Goal: Task Accomplishment & Management: Use online tool/utility

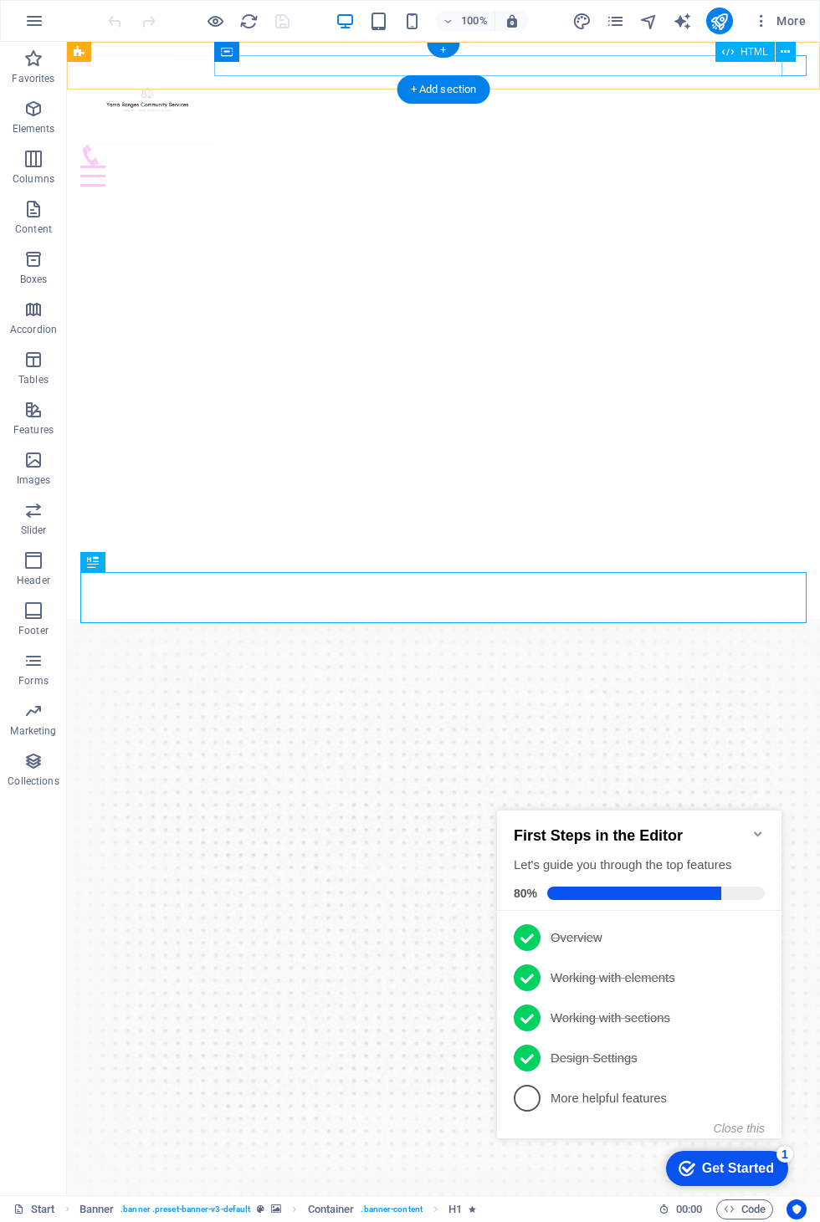
click at [796, 166] on div at bounding box center [443, 176] width 726 height 21
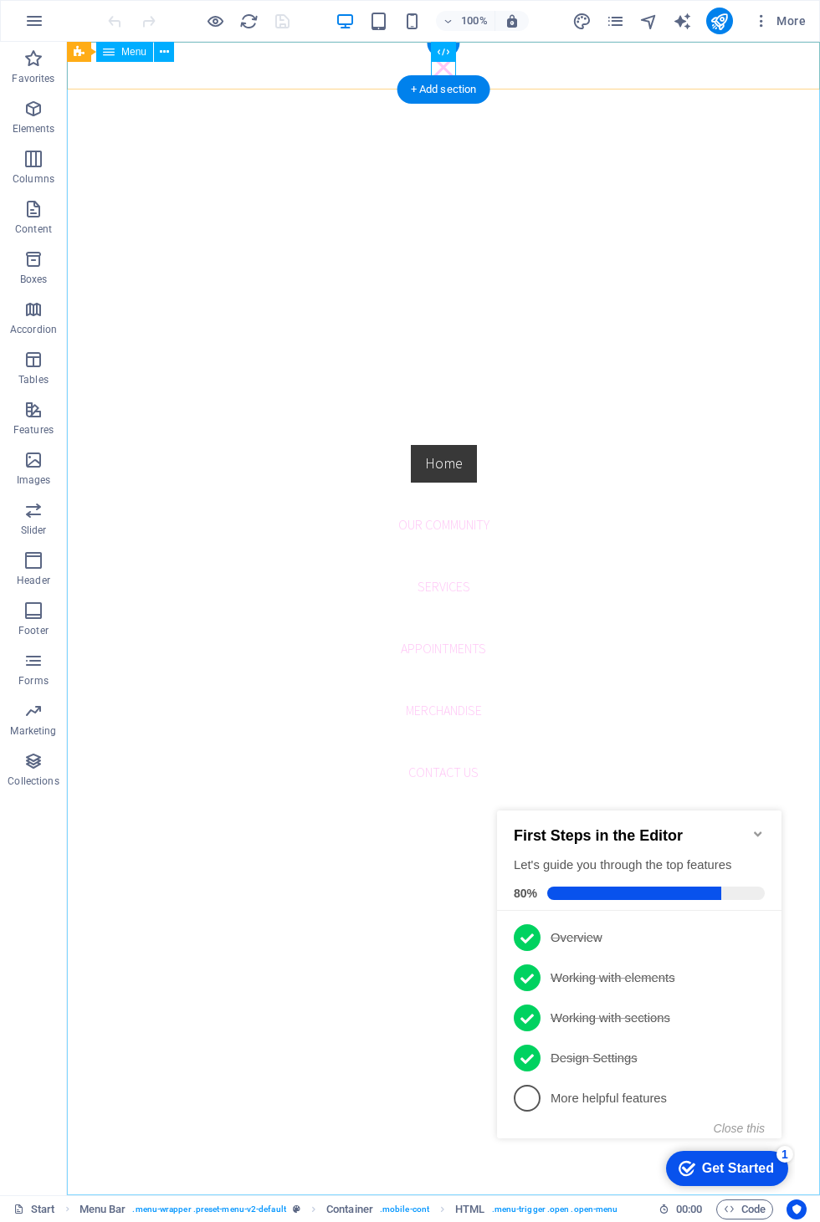
click at [439, 517] on nav "Home Our Community Services Appointments Merchandise Contact us" at bounding box center [443, 619] width 753 height 1154
click at [460, 517] on nav "Home Our Community Services Appointments Merchandise Contact us" at bounding box center [443, 619] width 753 height 1154
click at [450, 517] on nav "Home Our Community Services Appointments Merchandise Contact us" at bounding box center [443, 619] width 753 height 1154
select select
select select "secondary"
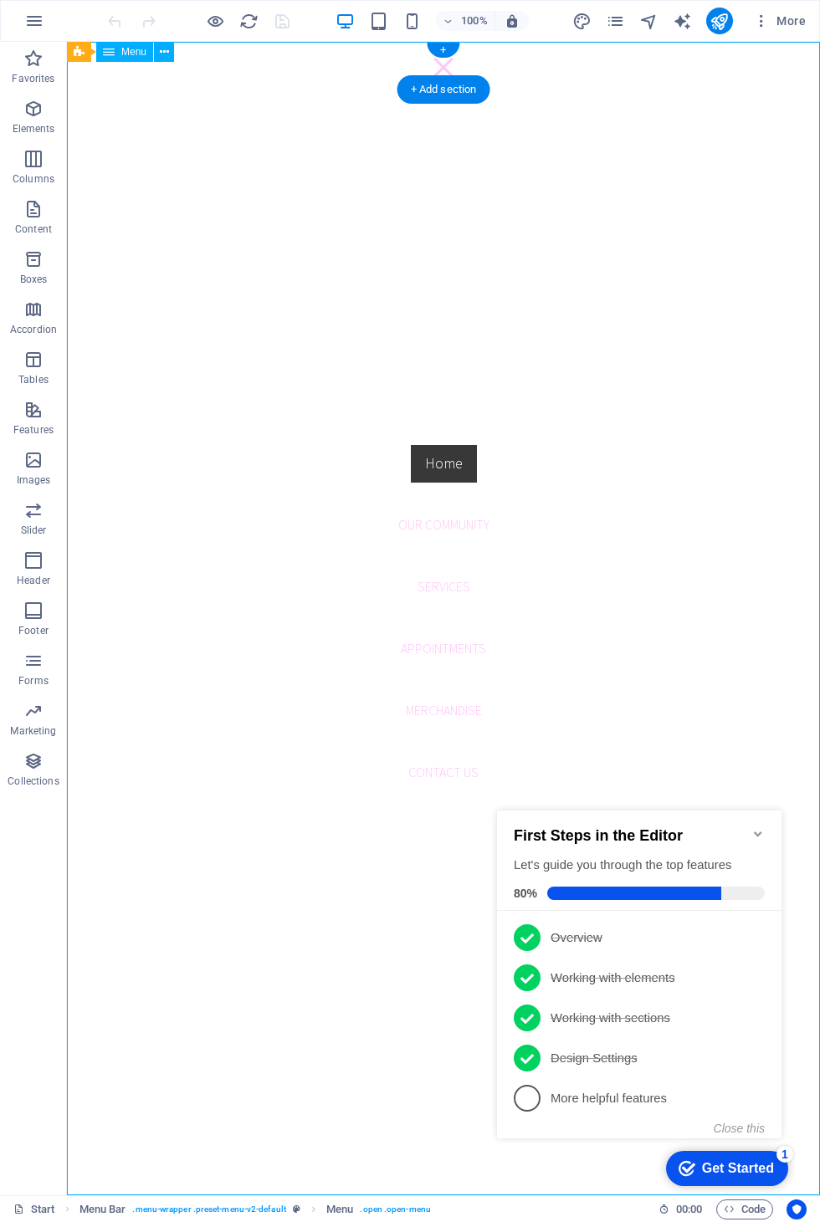
select select "1"
select select
select select "2"
select select
select select "3"
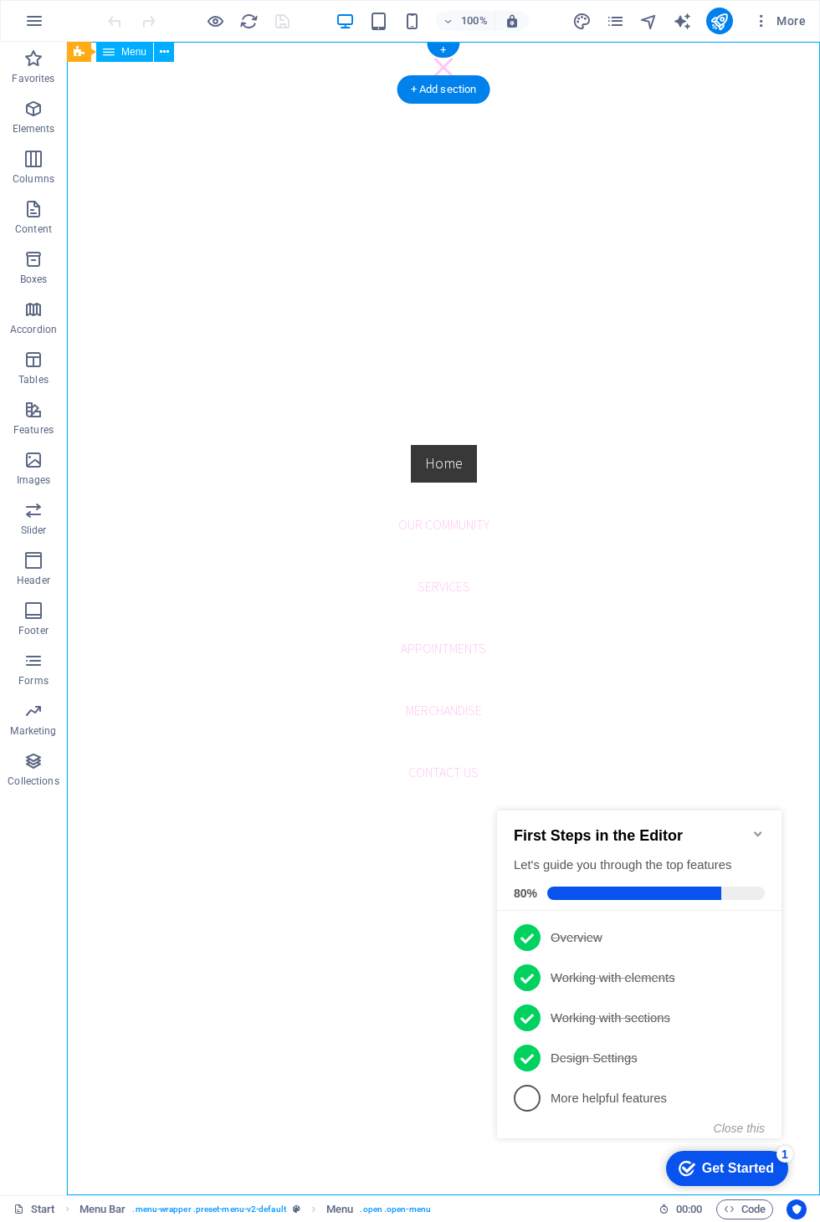
select select
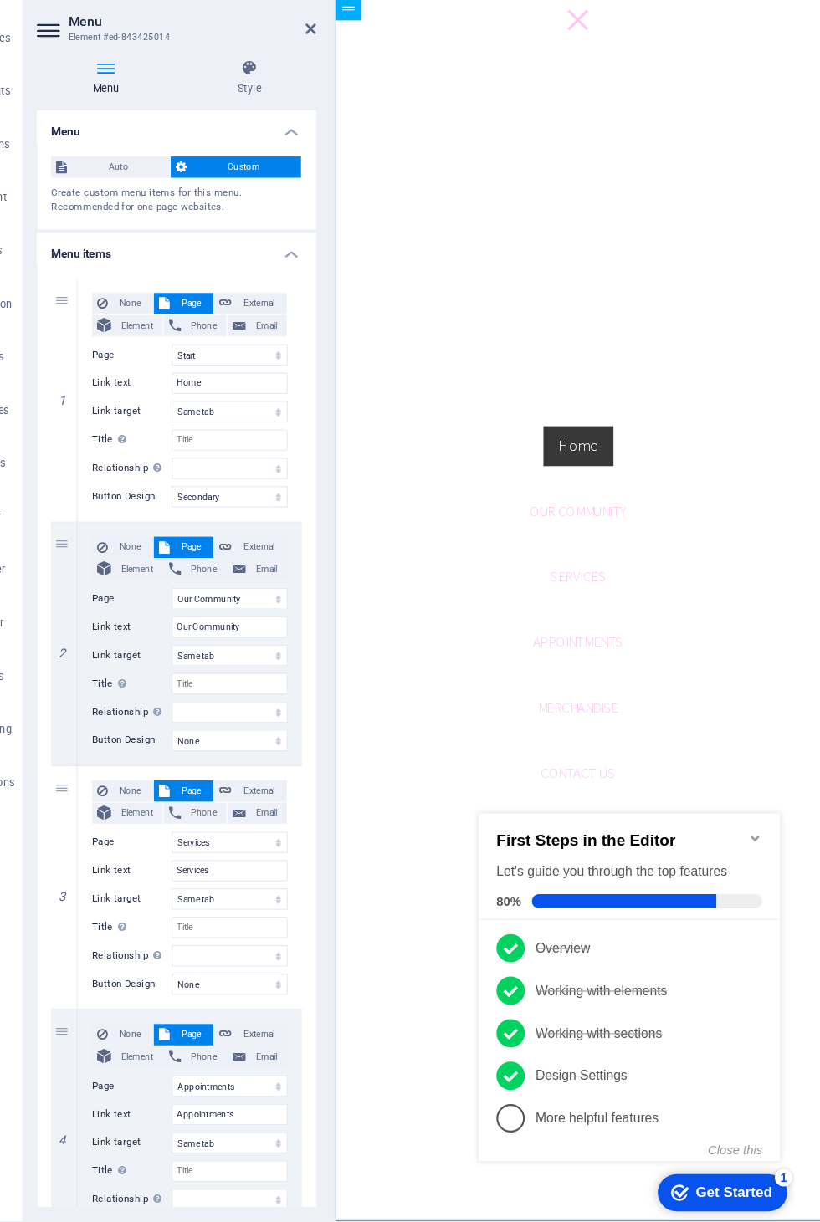
click at [235, 99] on h4 "Style" at bounding box center [280, 116] width 127 height 35
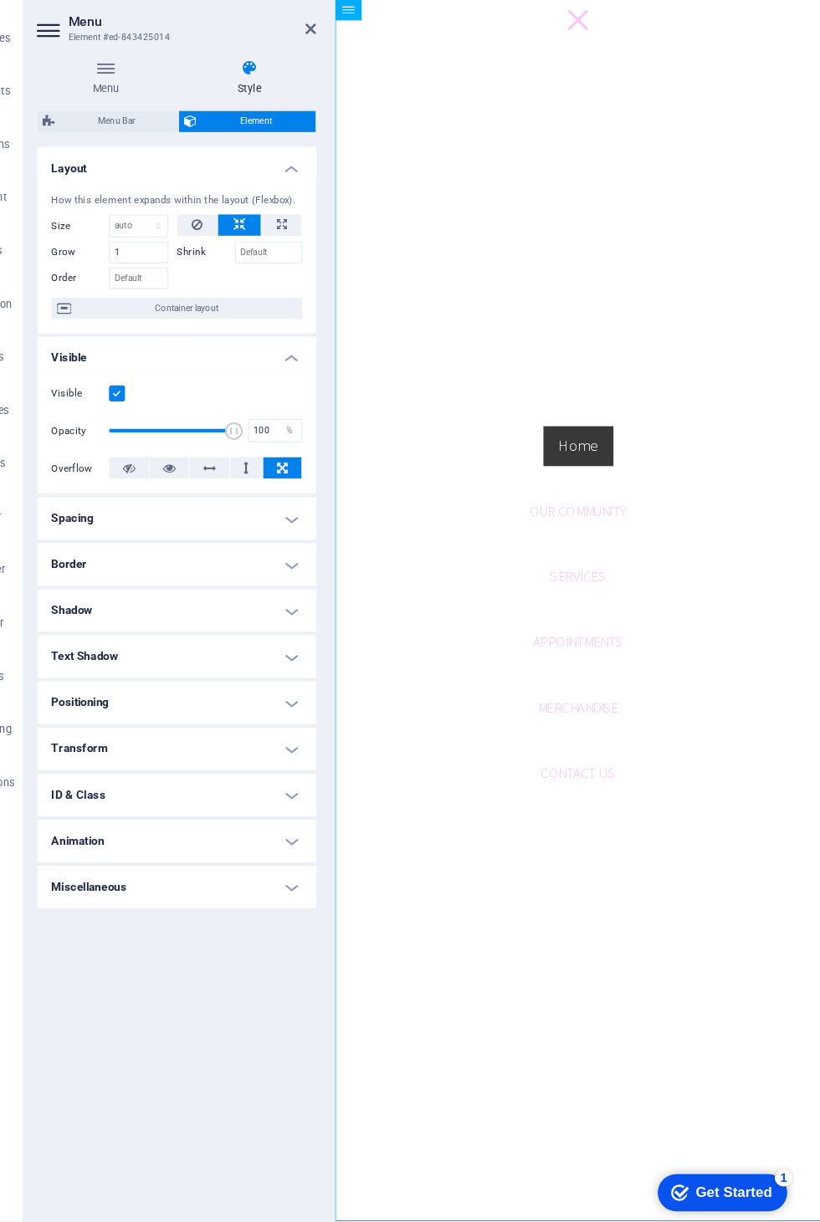
click at [101, 147] on span "Menu Bar" at bounding box center [154, 157] width 107 height 20
select select "rem"
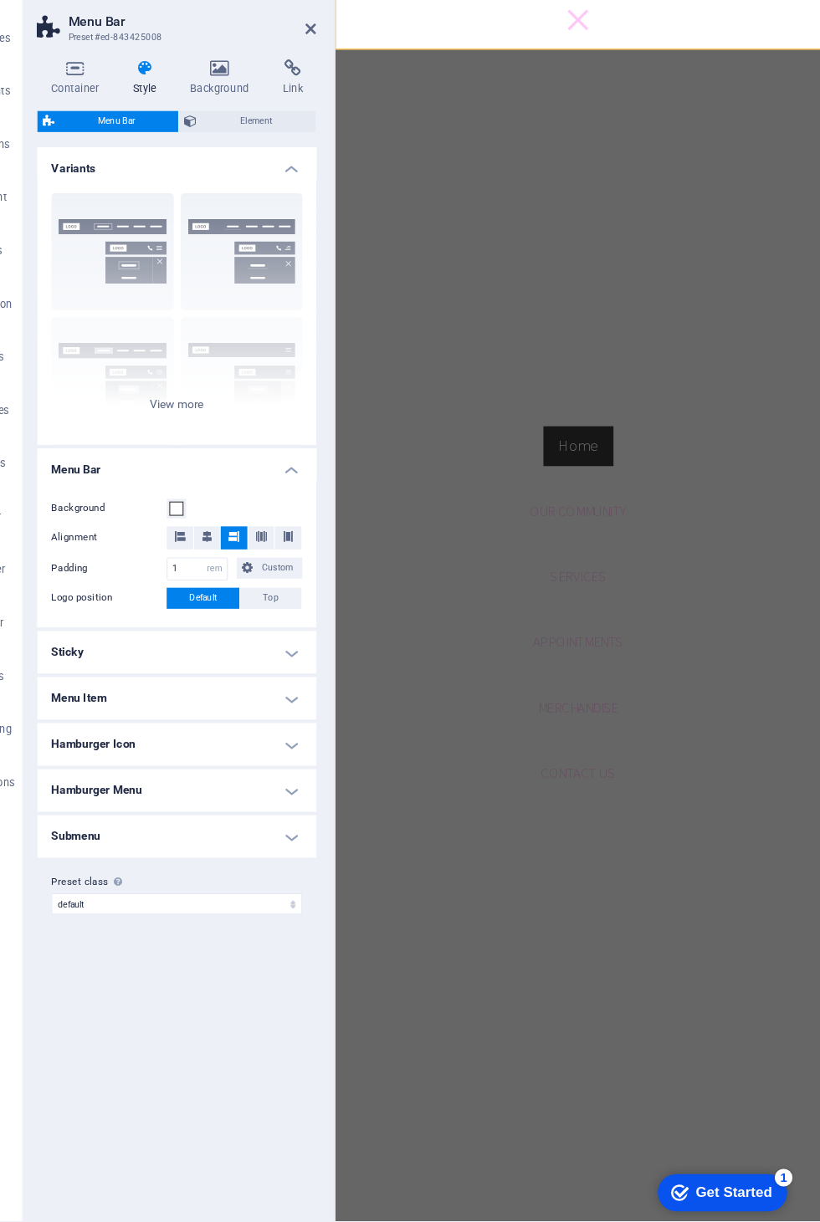
click at [166, 386] on div "Border Centered Default Fixed Loki Trigger Wide XXL" at bounding box center [212, 337] width 264 height 251
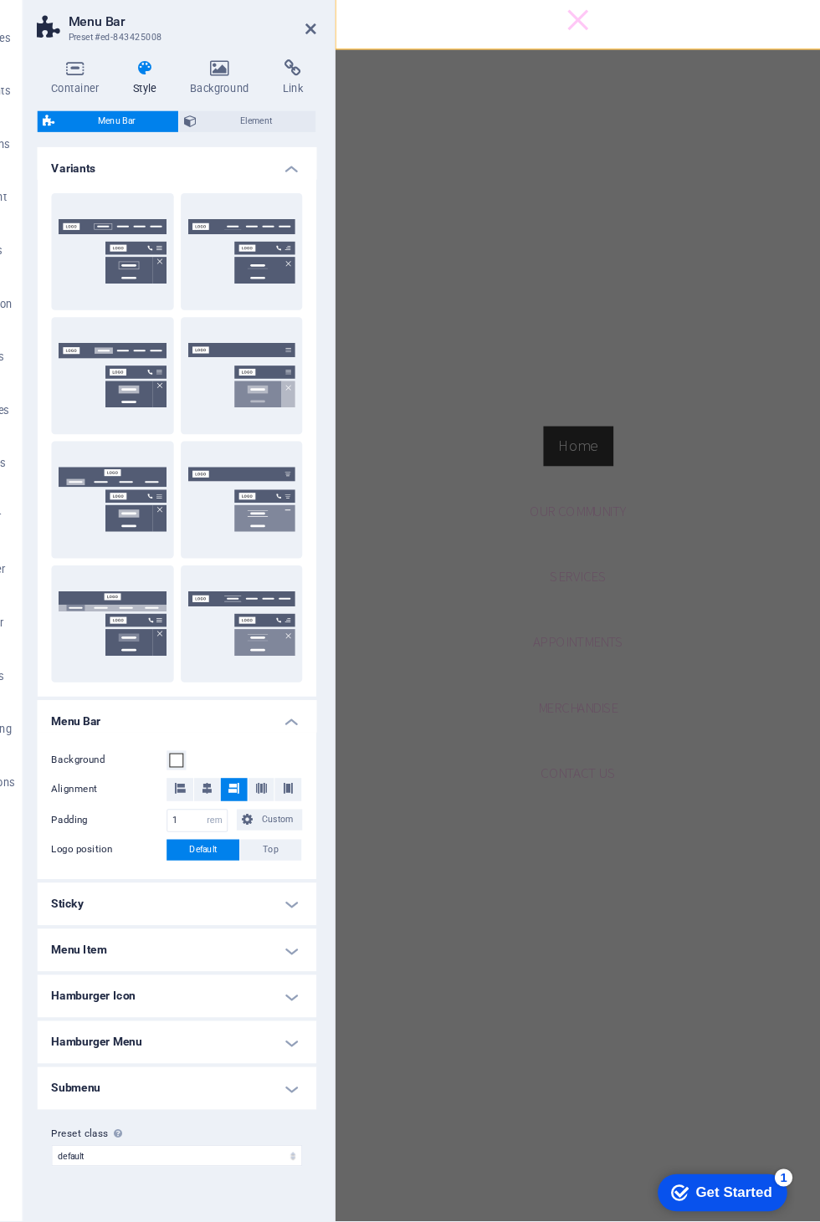
click at [0, 0] on span "Border" at bounding box center [0, 0] width 0 height 0
click at [205, 754] on span at bounding box center [211, 760] width 13 height 13
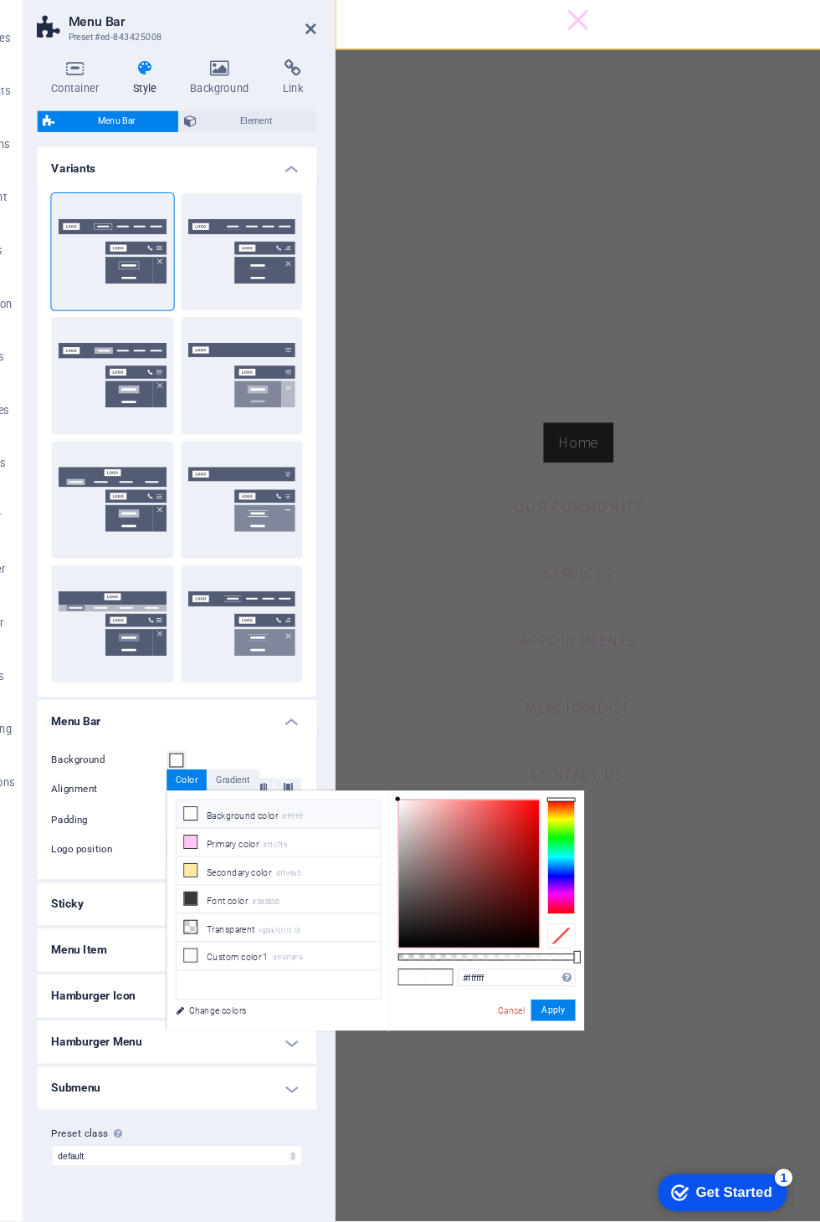
click at [283, 825] on li "Primary color #ffc7f6" at bounding box center [308, 838] width 192 height 27
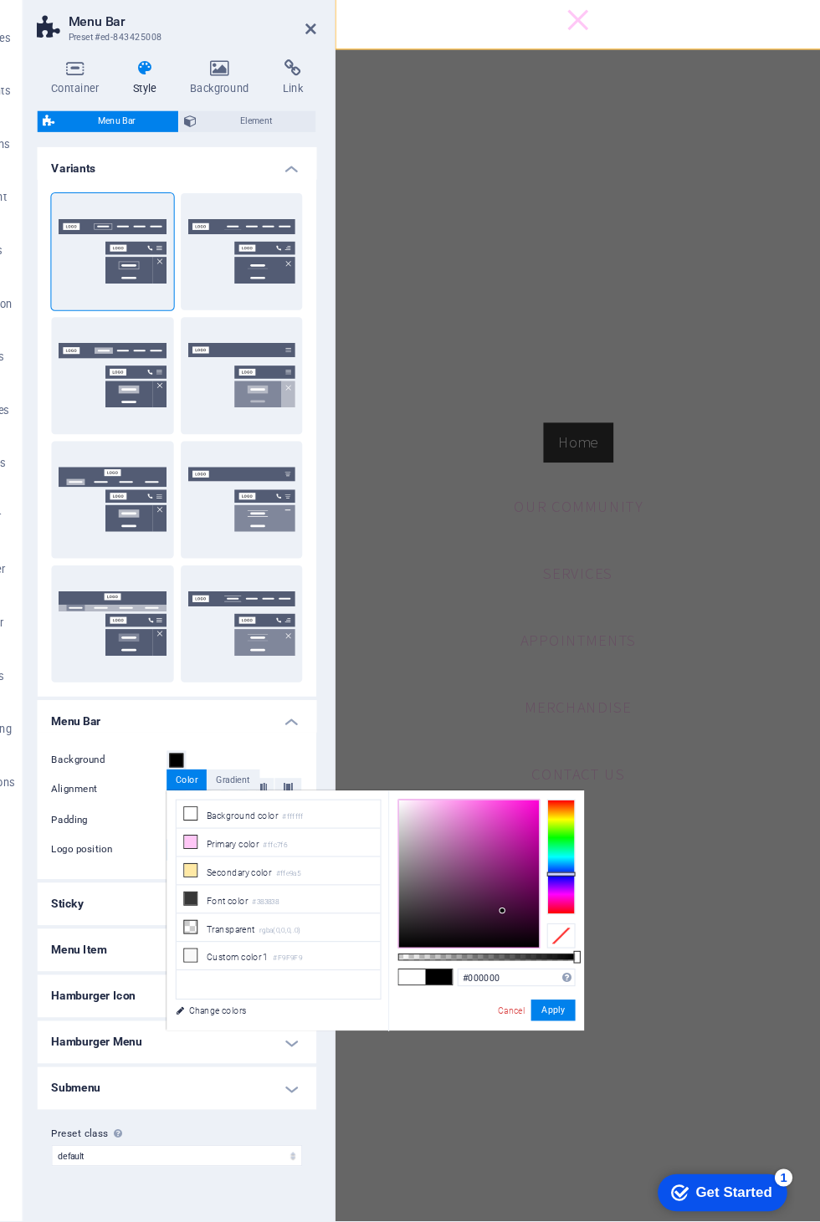
click at [207, 704] on h4 "Menu Bar" at bounding box center [212, 719] width 264 height 30
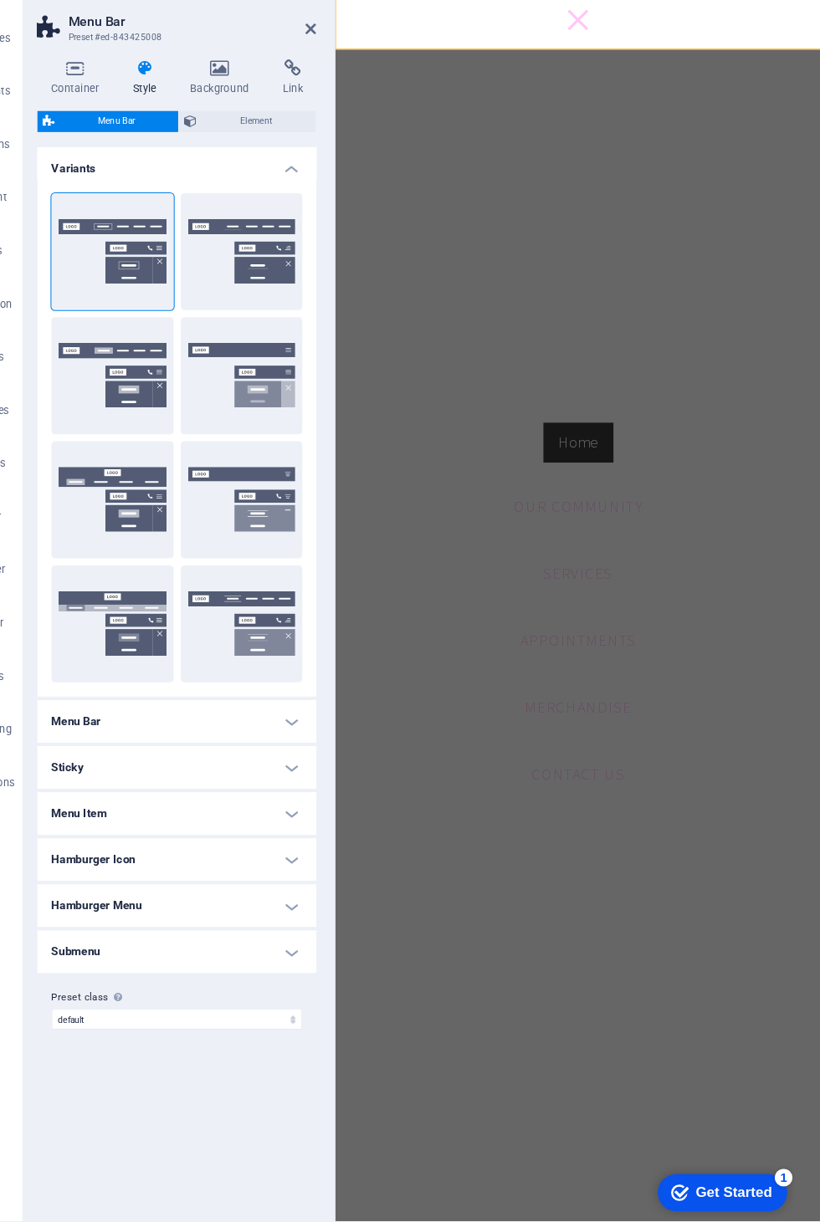
click at [274, 704] on h4 "Menu Bar" at bounding box center [212, 724] width 264 height 40
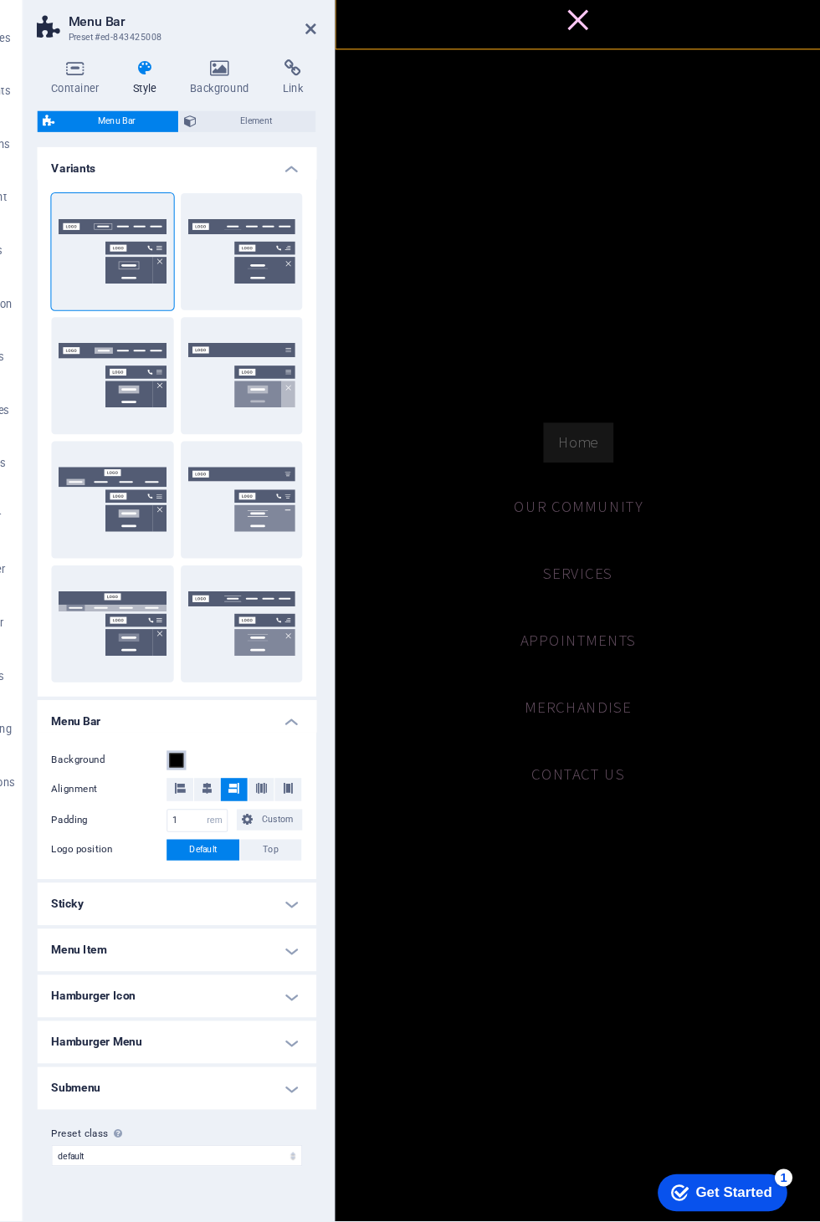
click at [205, 754] on span at bounding box center [211, 760] width 13 height 13
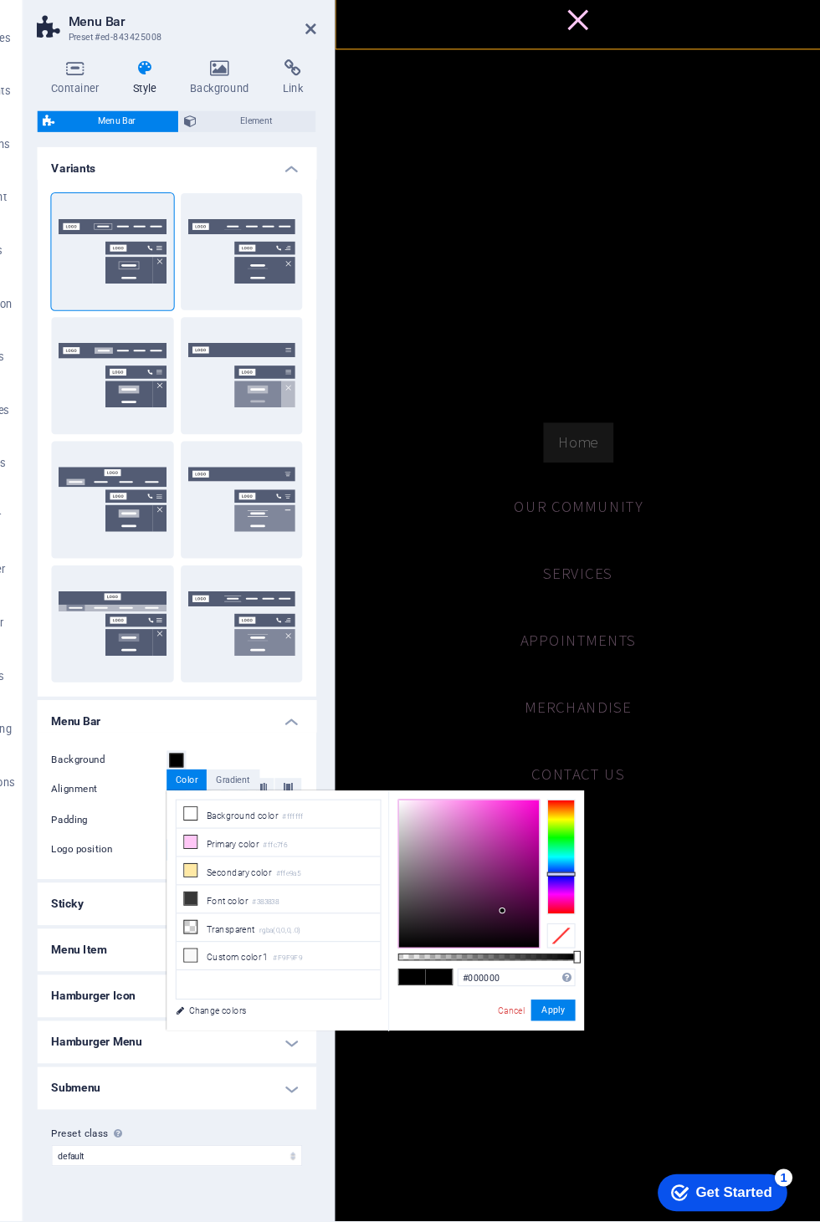
click at [315, 878] on li "Font color #383838" at bounding box center [308, 891] width 192 height 27
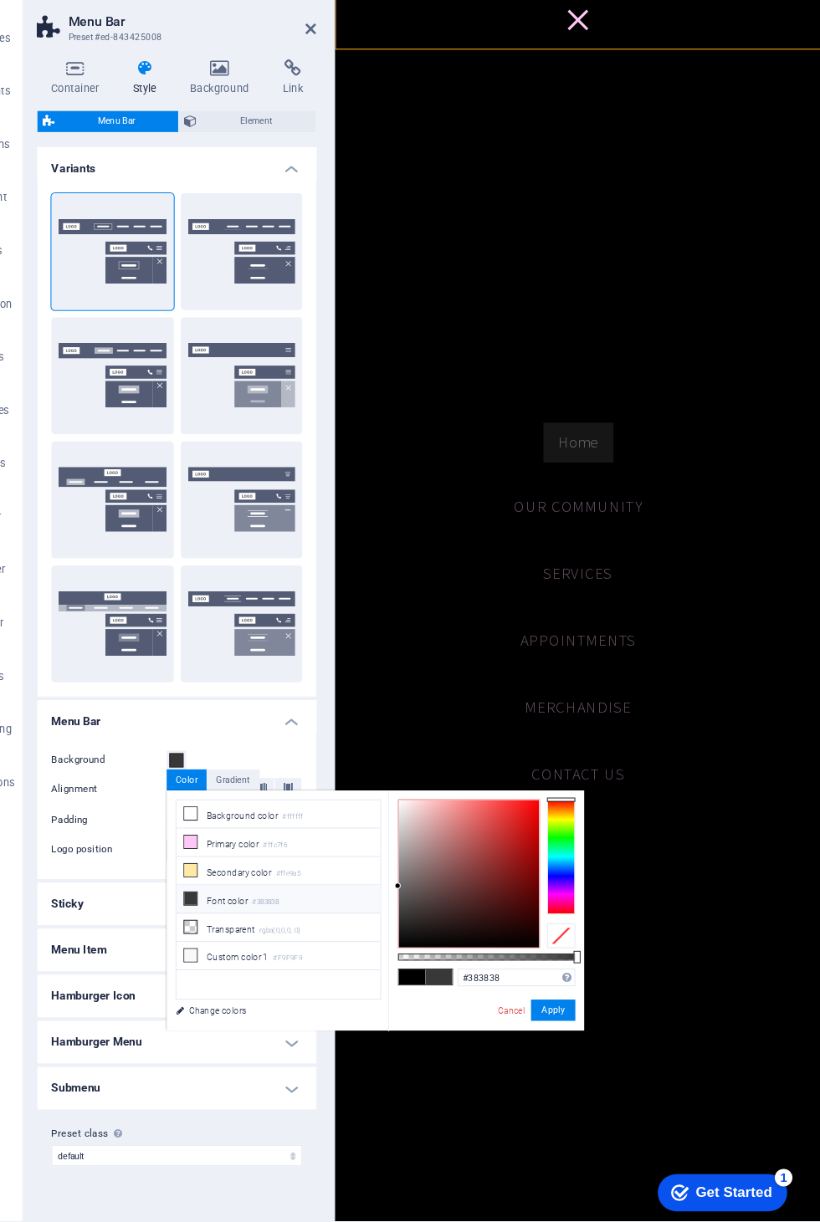
click at [346, 798] on li "Background color #ffffff" at bounding box center [308, 811] width 192 height 27
type input "#ffffff"
click at [334, 64] on icon at bounding box center [339, 70] width 10 height 13
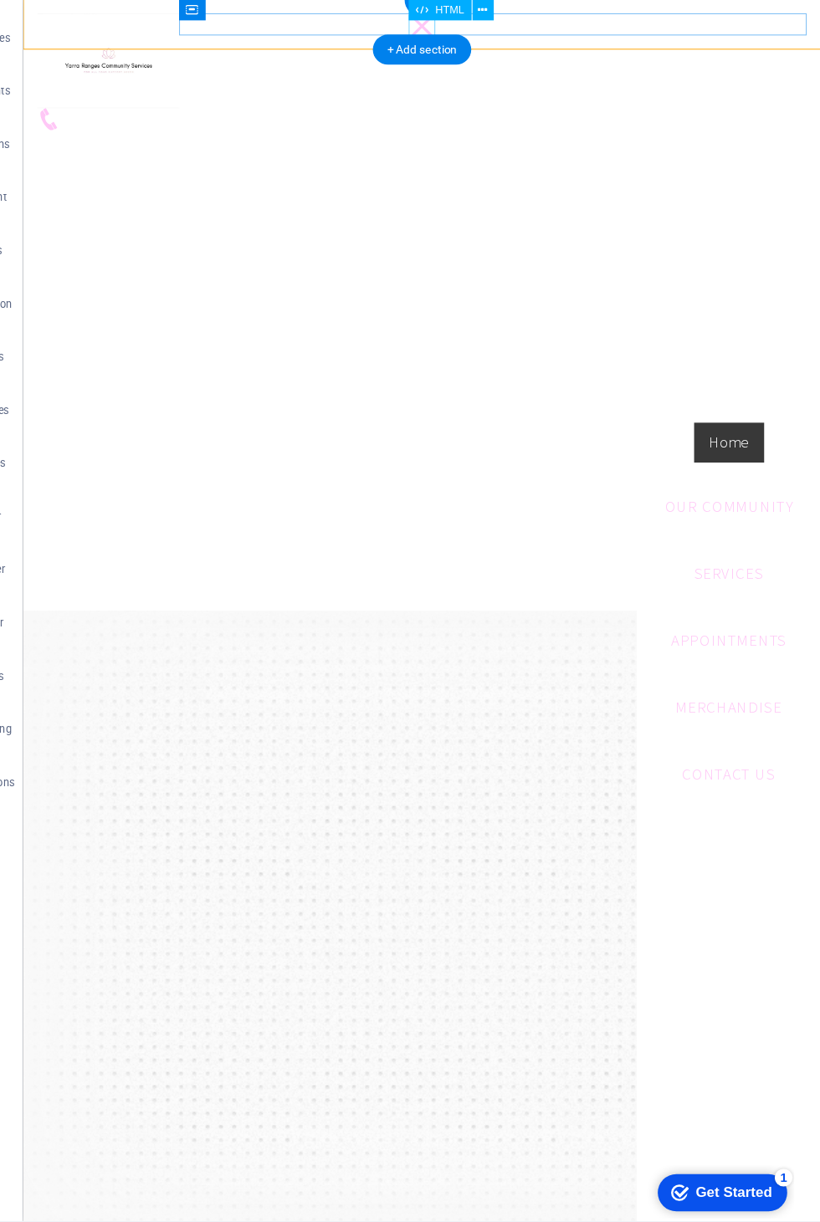
click at [405, 31] on div at bounding box center [399, 24] width 25 height 21
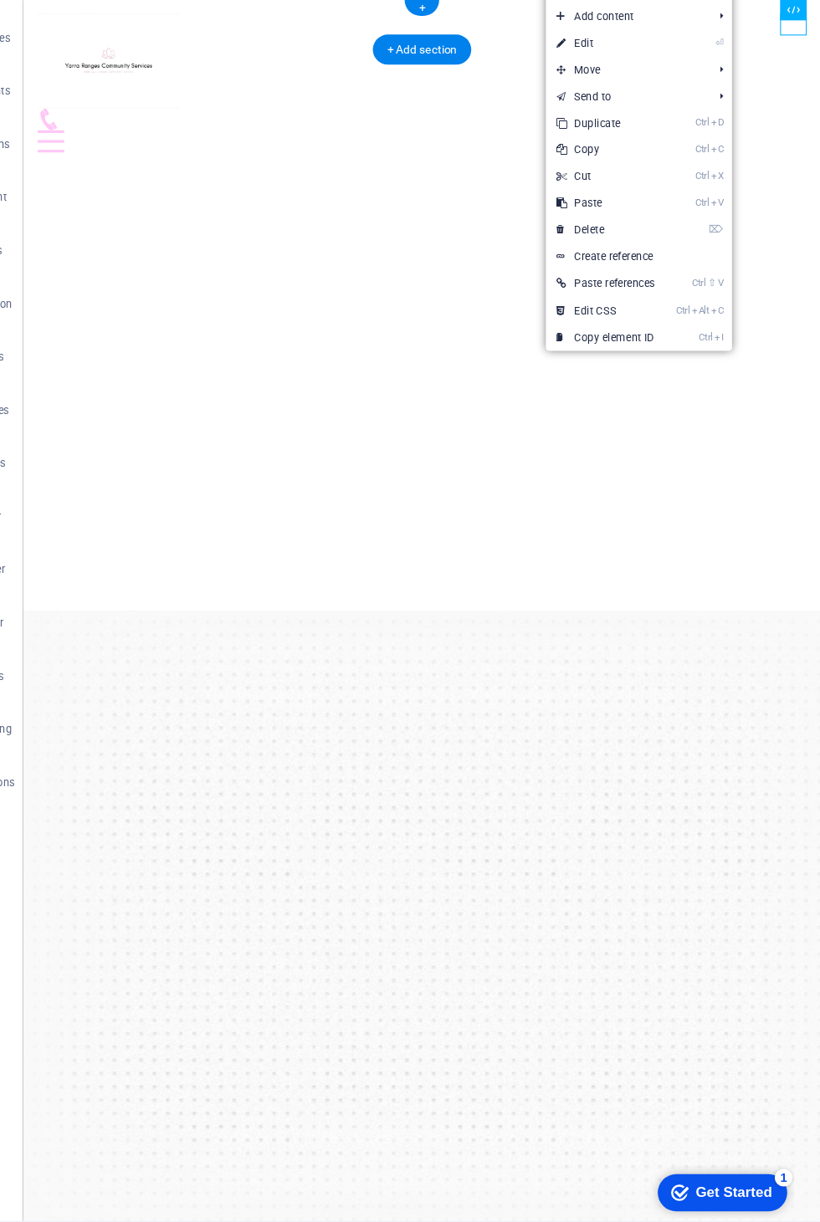
click at [742, 123] on div at bounding box center [399, 133] width 726 height 21
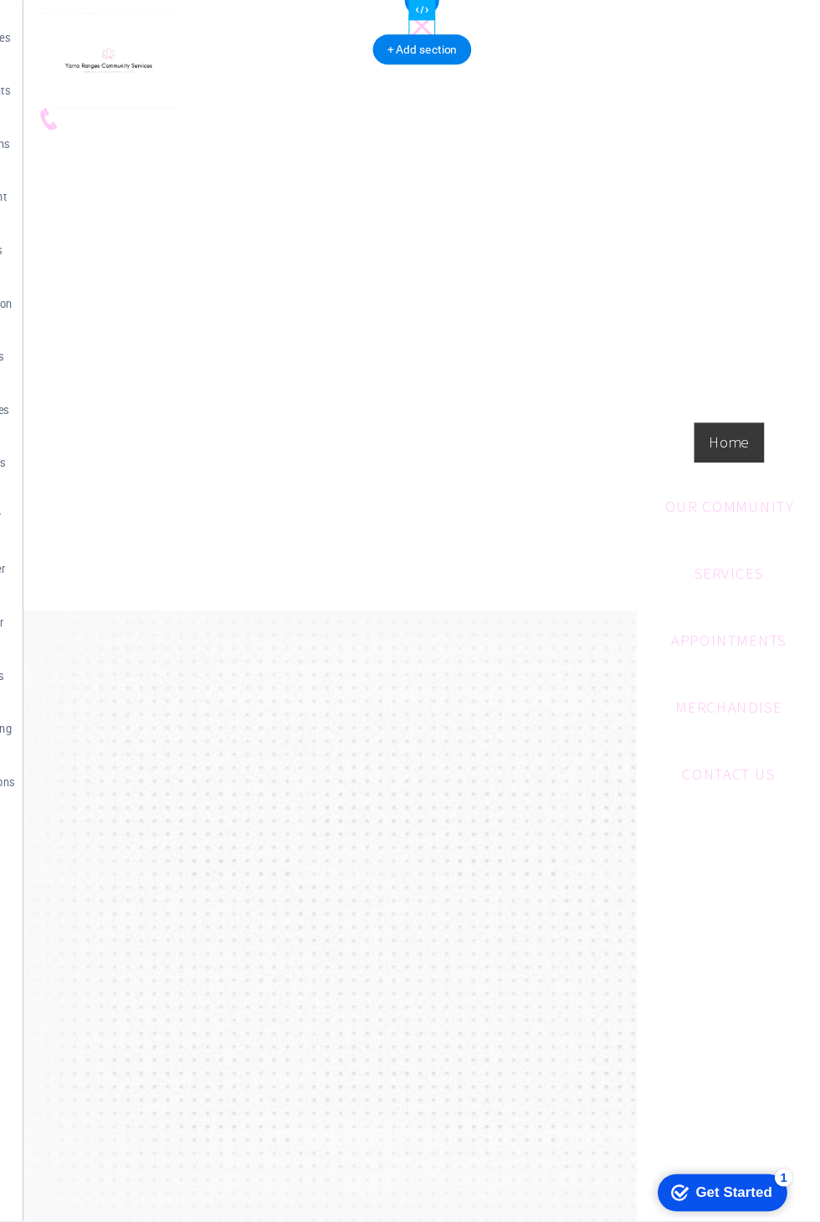
click at [699, 418] on nav "Home Our Community Services Appointments Merchandise Contact us" at bounding box center [689, 576] width 174 height 1154
select select
select select "secondary"
select select "1"
select select
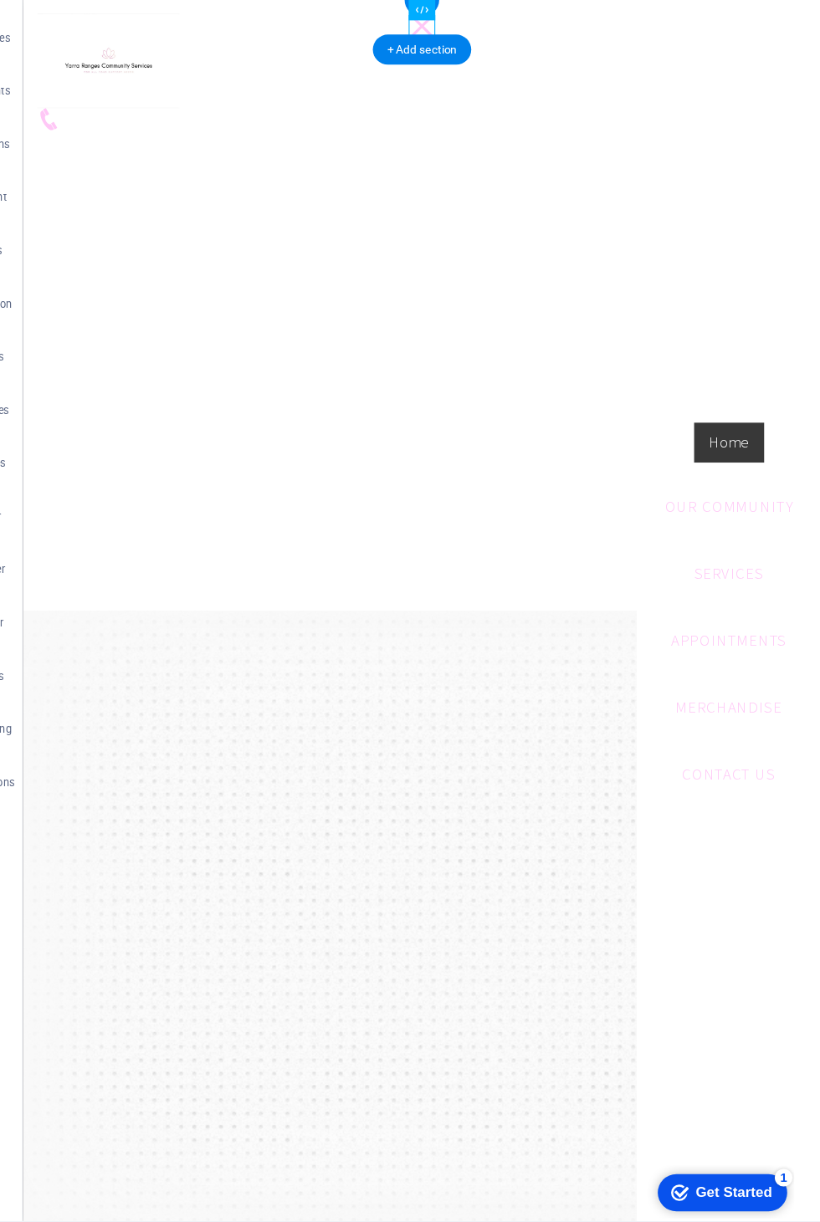
select select "2"
select select
select select "3"
select select
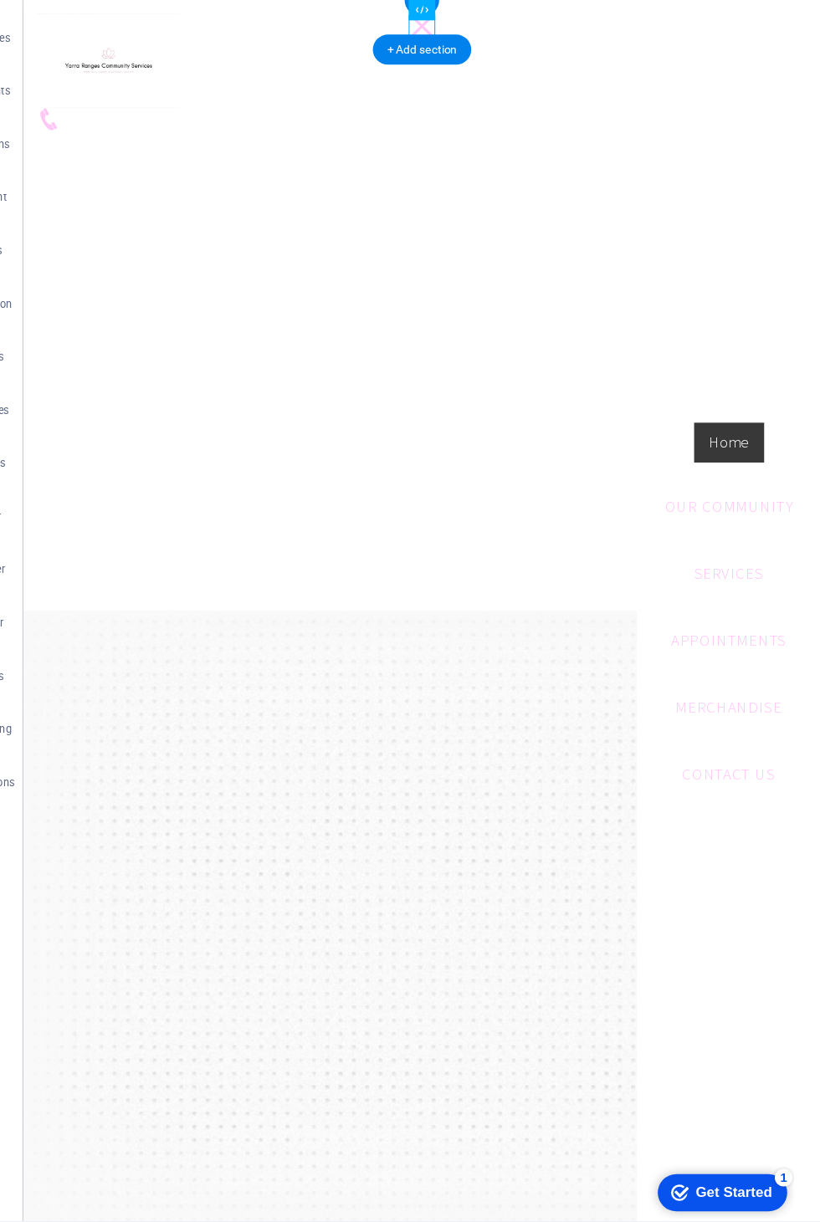
select select
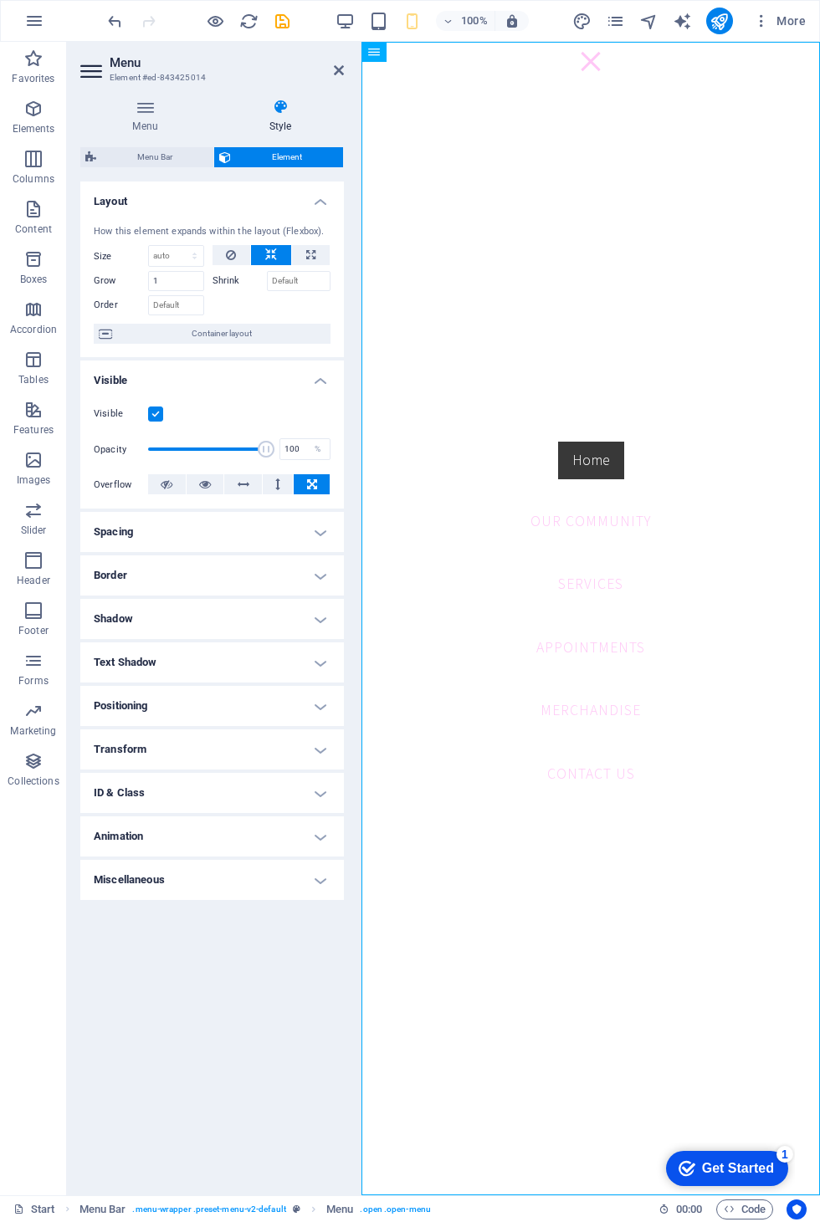
click at [162, 126] on h4 "Menu" at bounding box center [148, 116] width 136 height 35
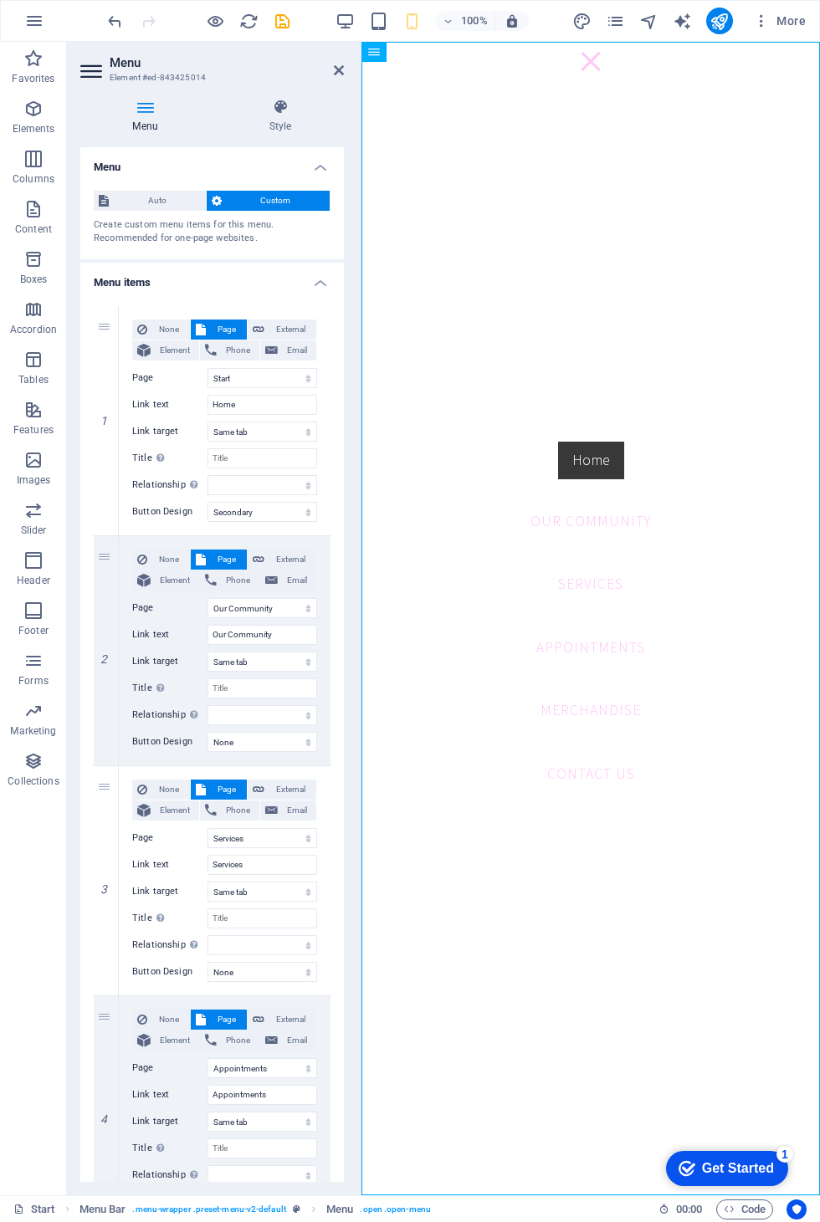
click at [287, 117] on h4 "Style" at bounding box center [280, 116] width 127 height 35
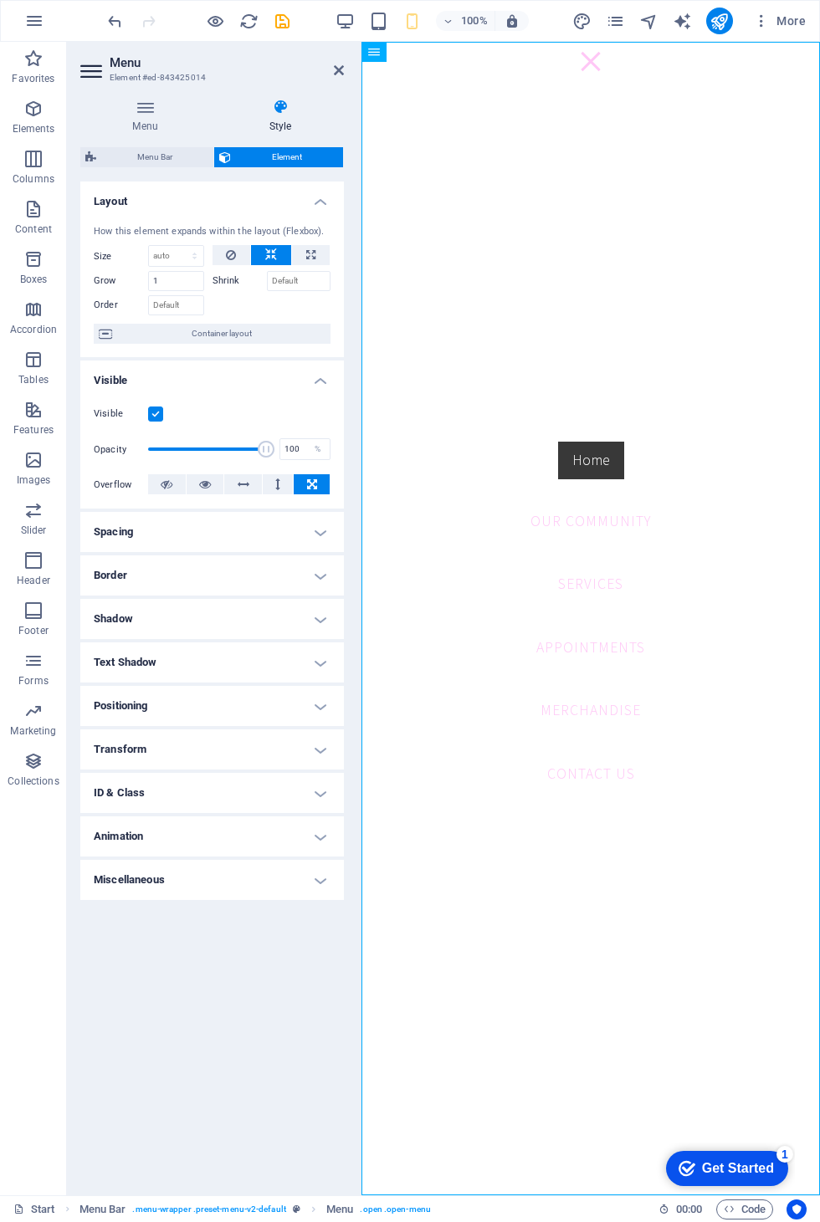
click at [147, 160] on span "Menu Bar" at bounding box center [154, 157] width 107 height 20
select select "rem"
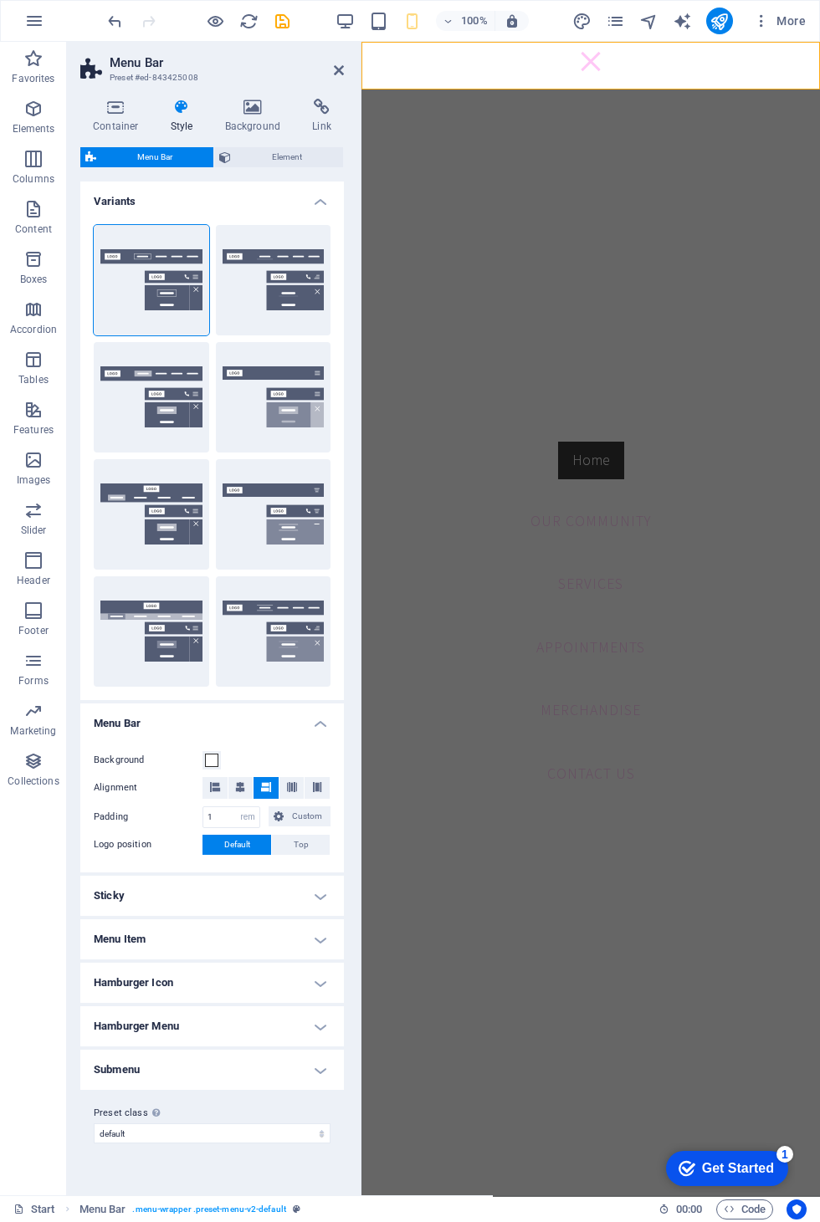
click at [274, 431] on button "Fixed" at bounding box center [273, 397] width 115 height 110
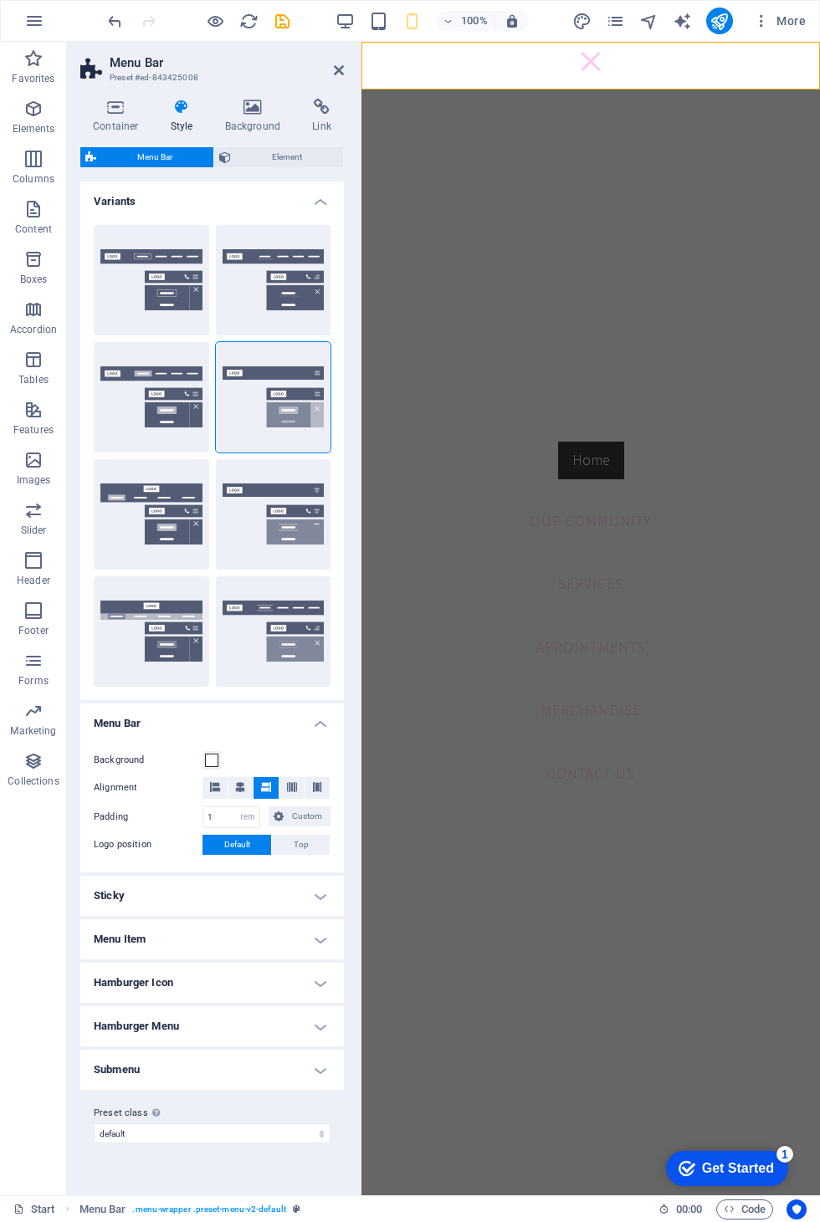
click at [165, 547] on button "Loki" at bounding box center [151, 514] width 115 height 110
select select "DISABLED_OPTION_VALUE"
type input "2"
type input "1"
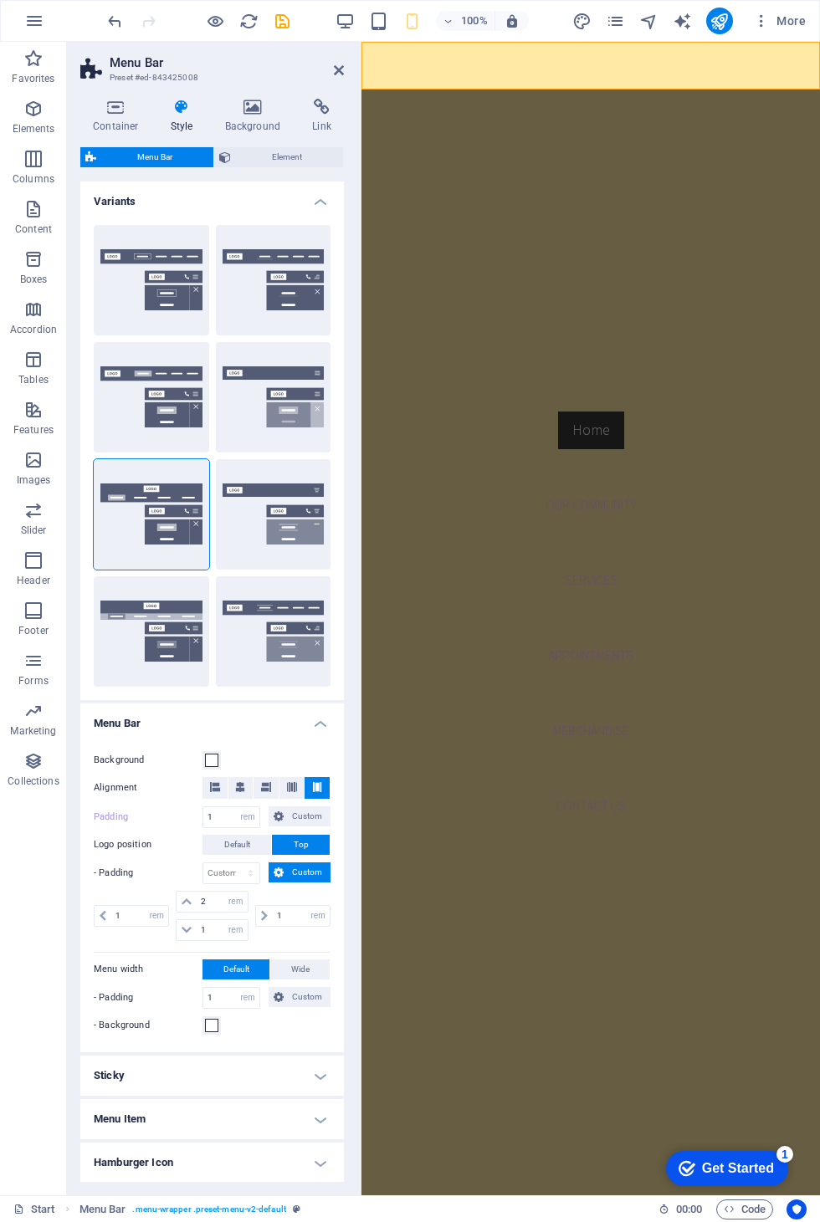
click at [300, 158] on span "Element" at bounding box center [287, 157] width 102 height 20
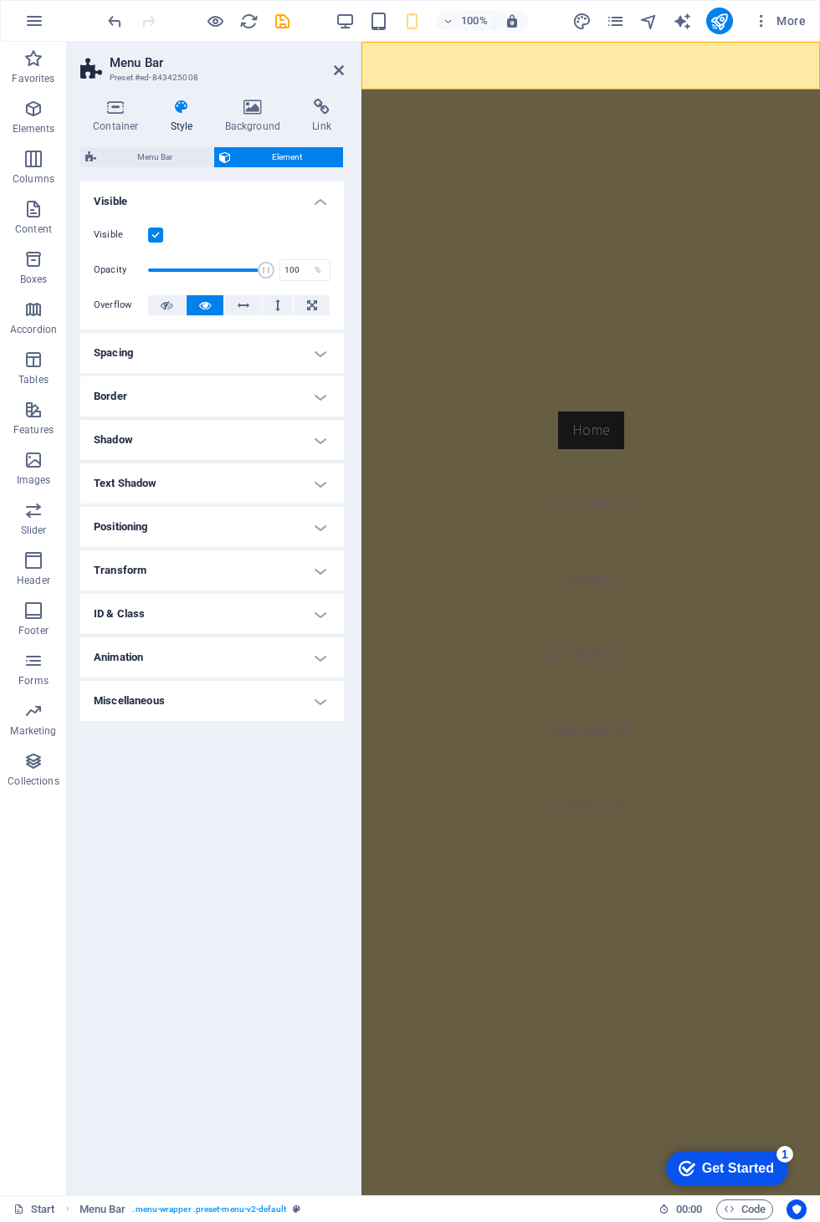
click at [156, 162] on span "Menu Bar" at bounding box center [154, 157] width 107 height 20
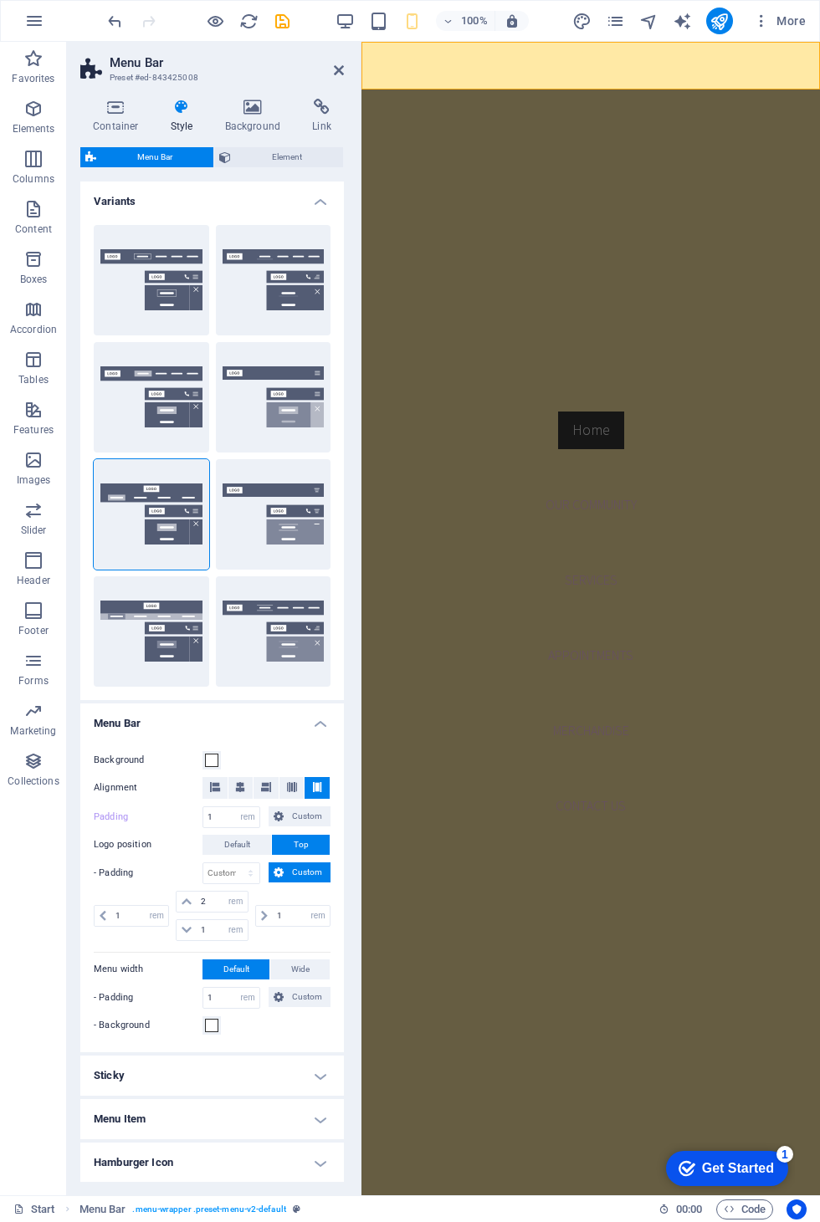
click at [273, 113] on icon at bounding box center [253, 107] width 81 height 17
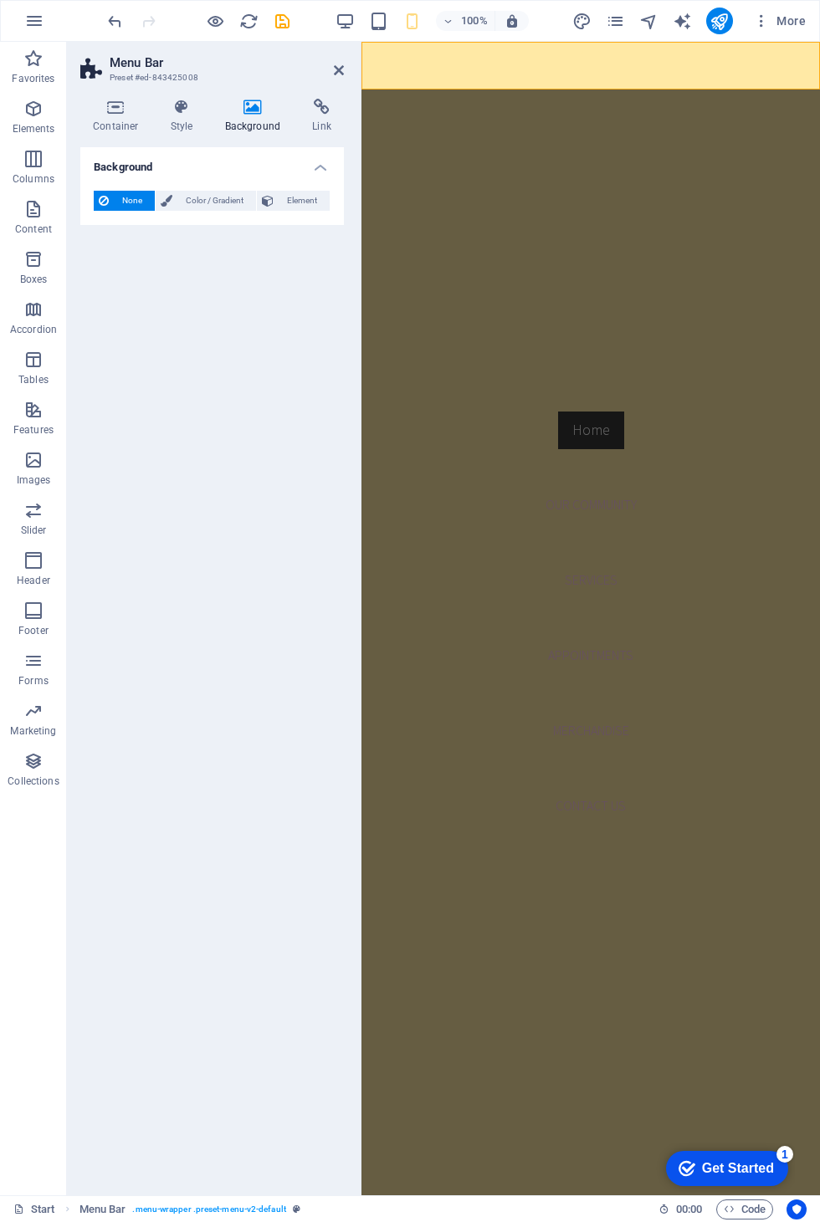
click at [217, 197] on span "Color / Gradient" at bounding box center [214, 201] width 74 height 20
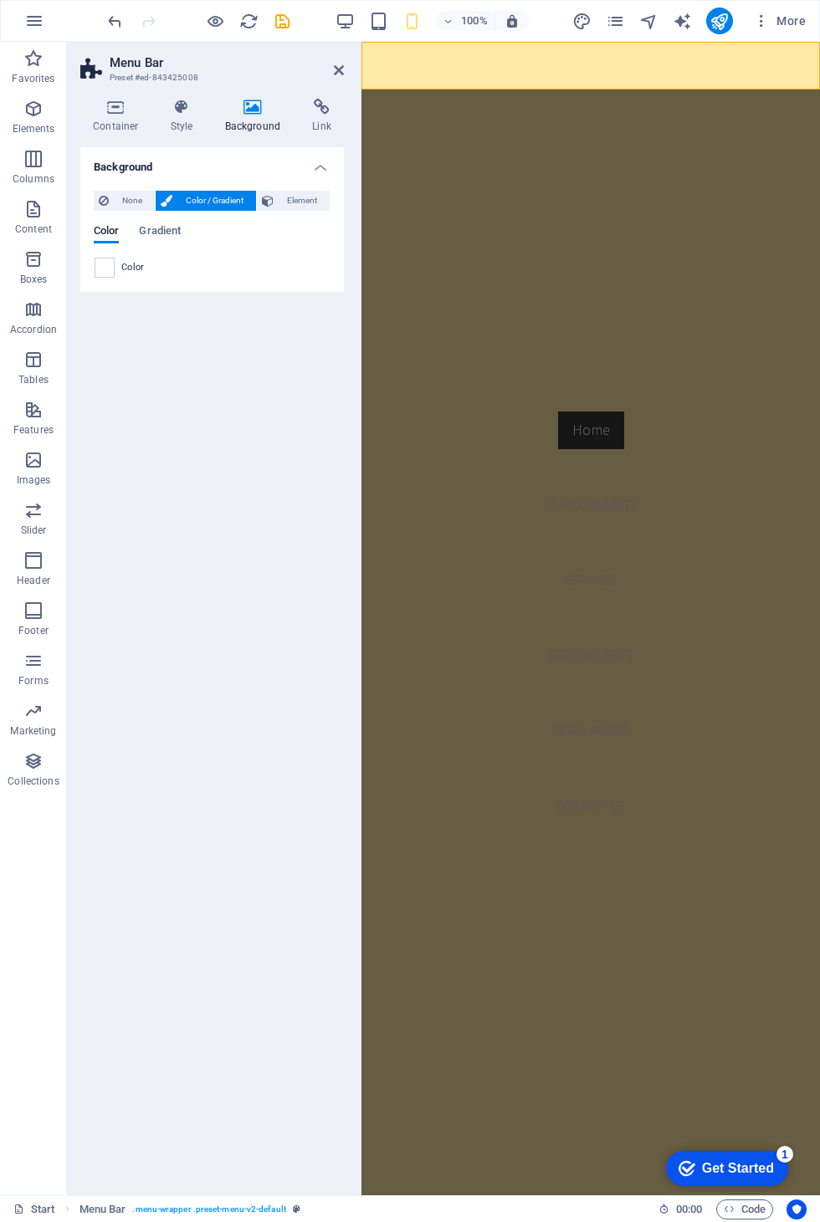
click at [174, 234] on span "Gradient" at bounding box center [160, 232] width 42 height 23
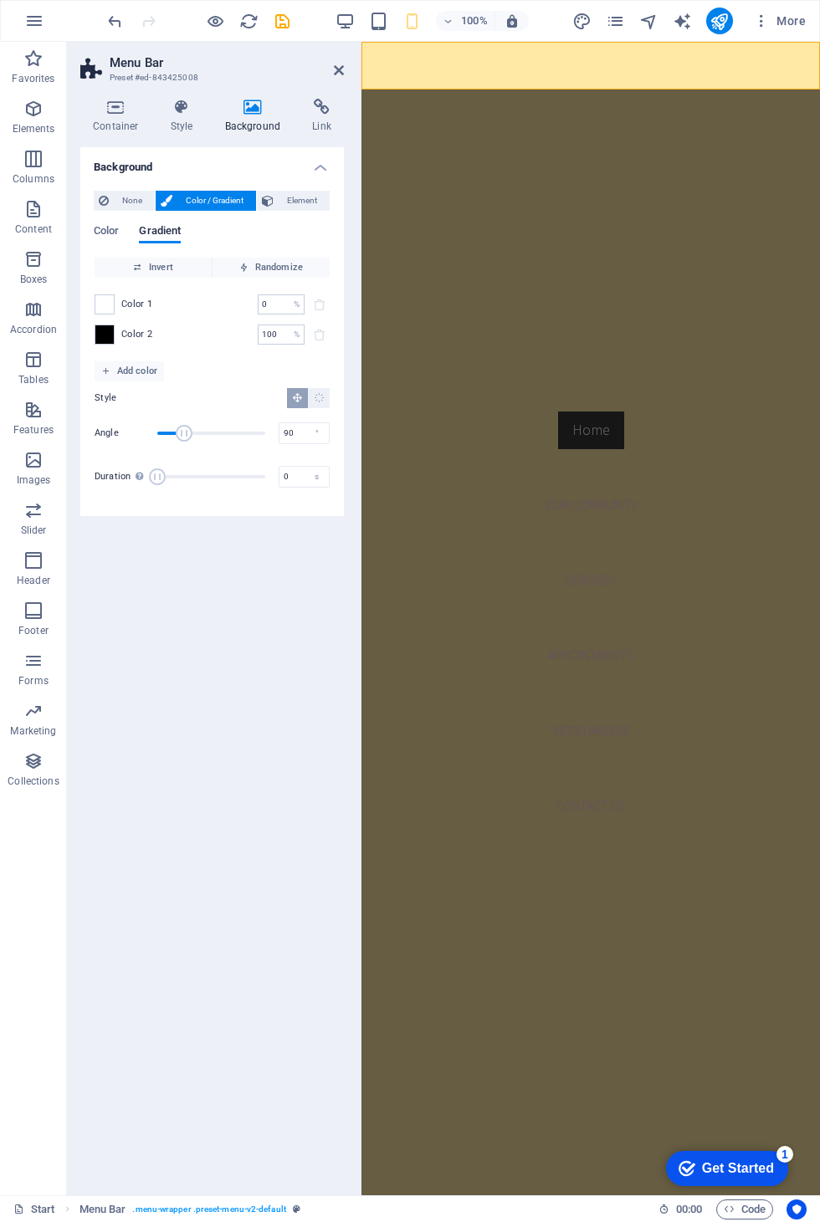
click at [136, 208] on span "None" at bounding box center [132, 201] width 36 height 20
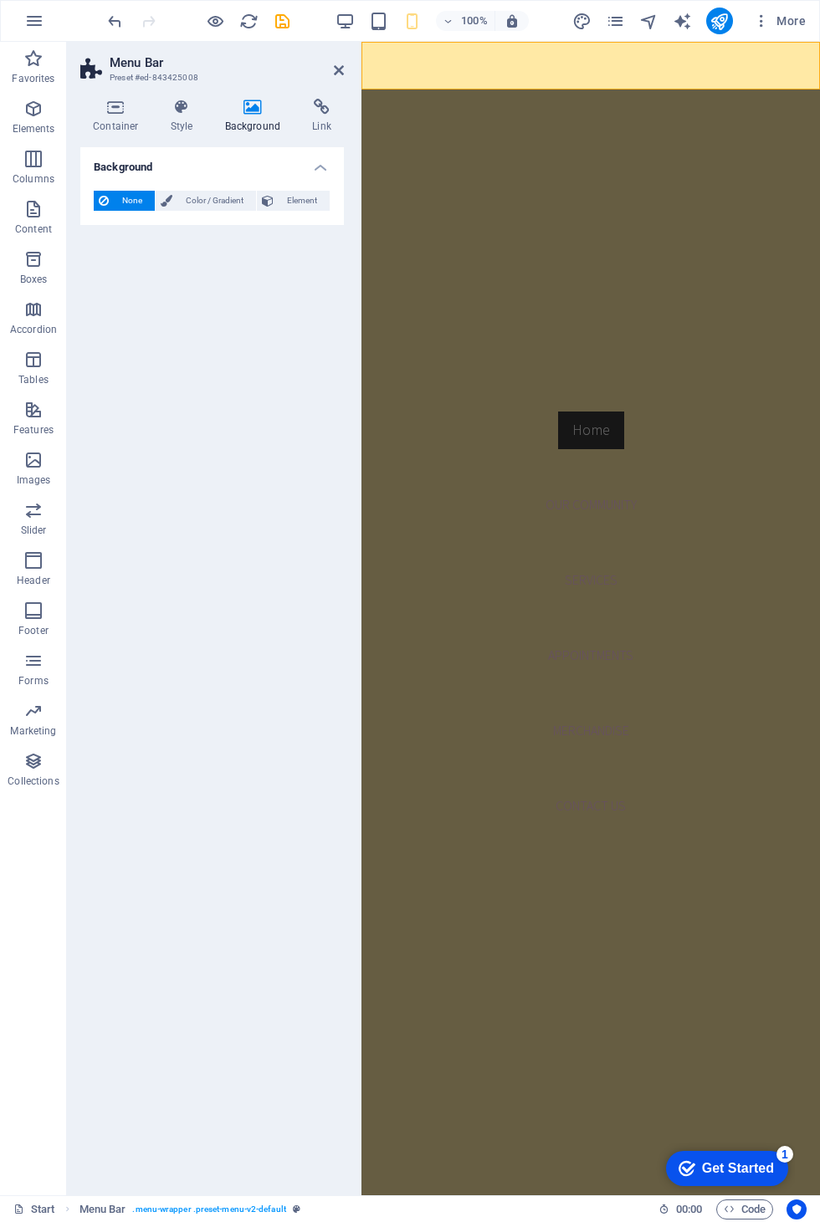
click at [197, 125] on h4 "Style" at bounding box center [185, 116] width 54 height 35
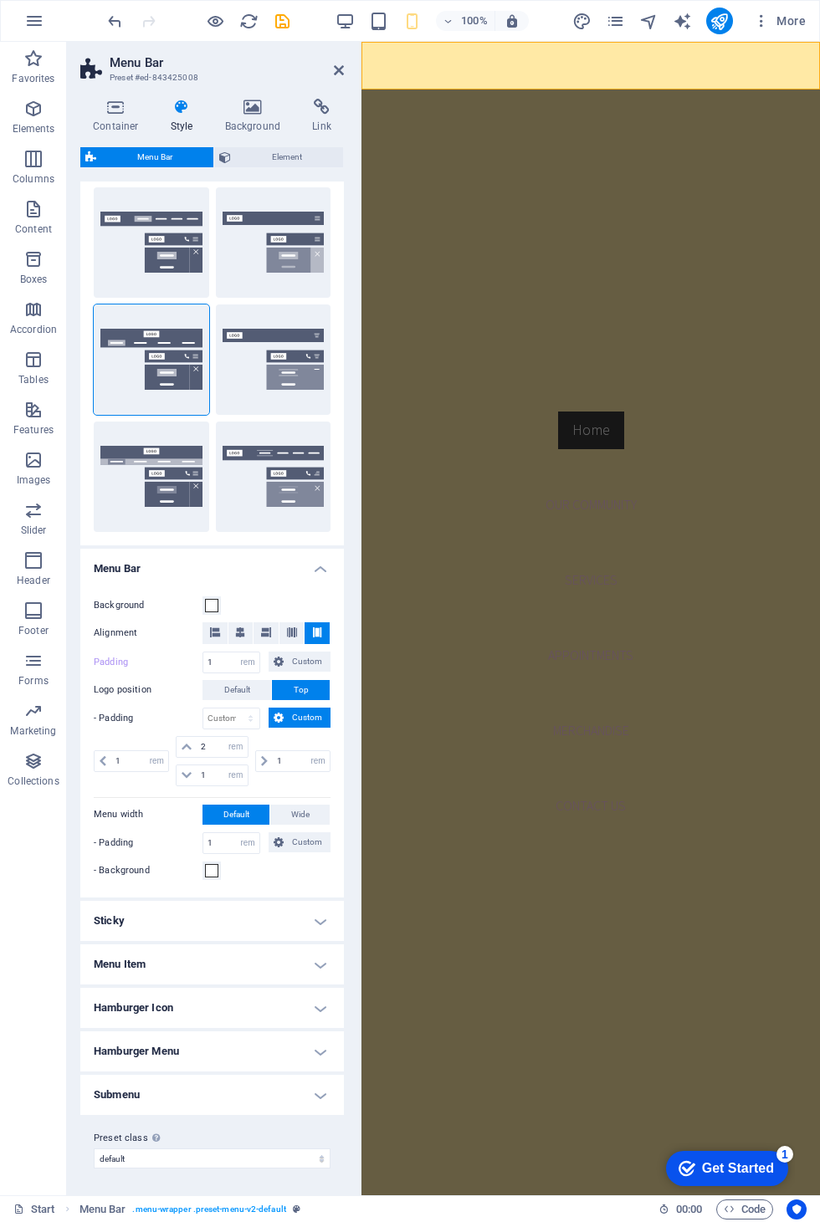
scroll to position [154, 0]
click at [219, 597] on button "Background" at bounding box center [211, 606] width 18 height 18
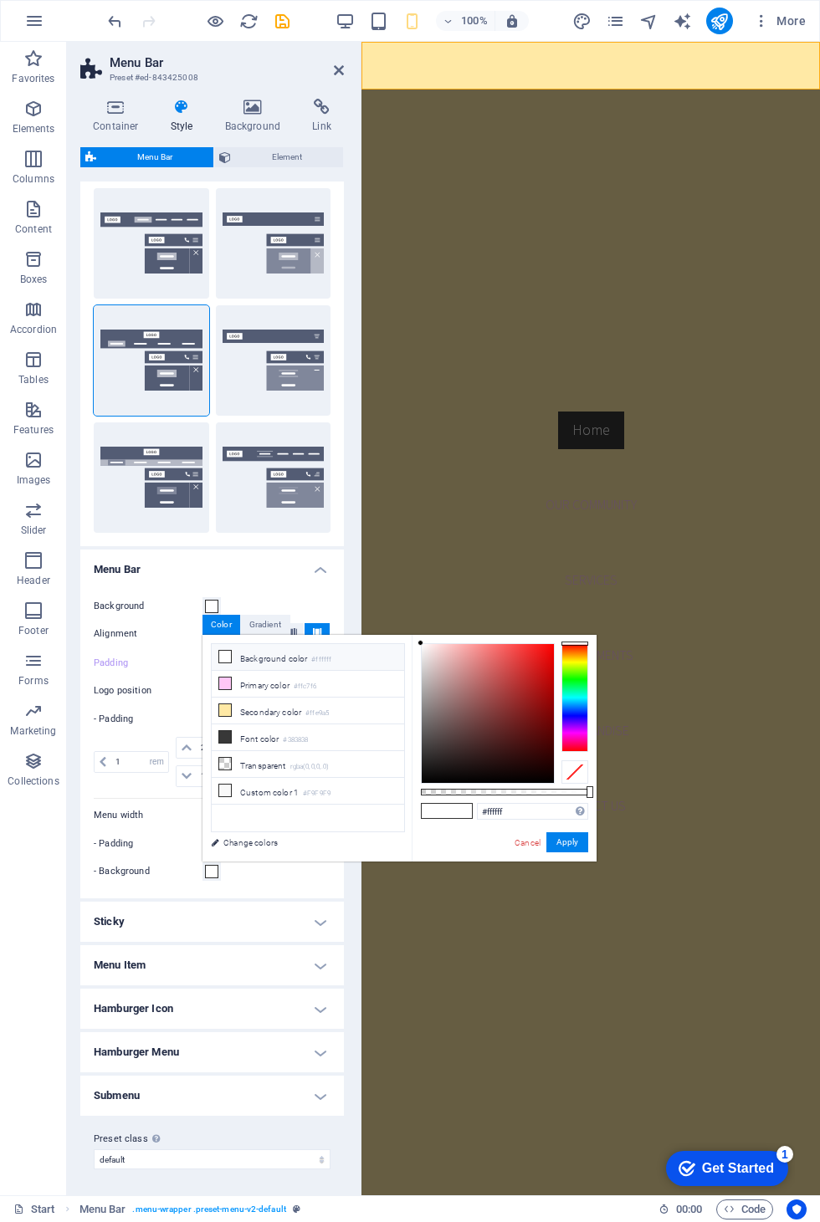
click at [351, 662] on li "Background color #ffffff" at bounding box center [308, 657] width 192 height 27
click at [366, 708] on li "Secondary color #ffe9a5" at bounding box center [308, 711] width 192 height 27
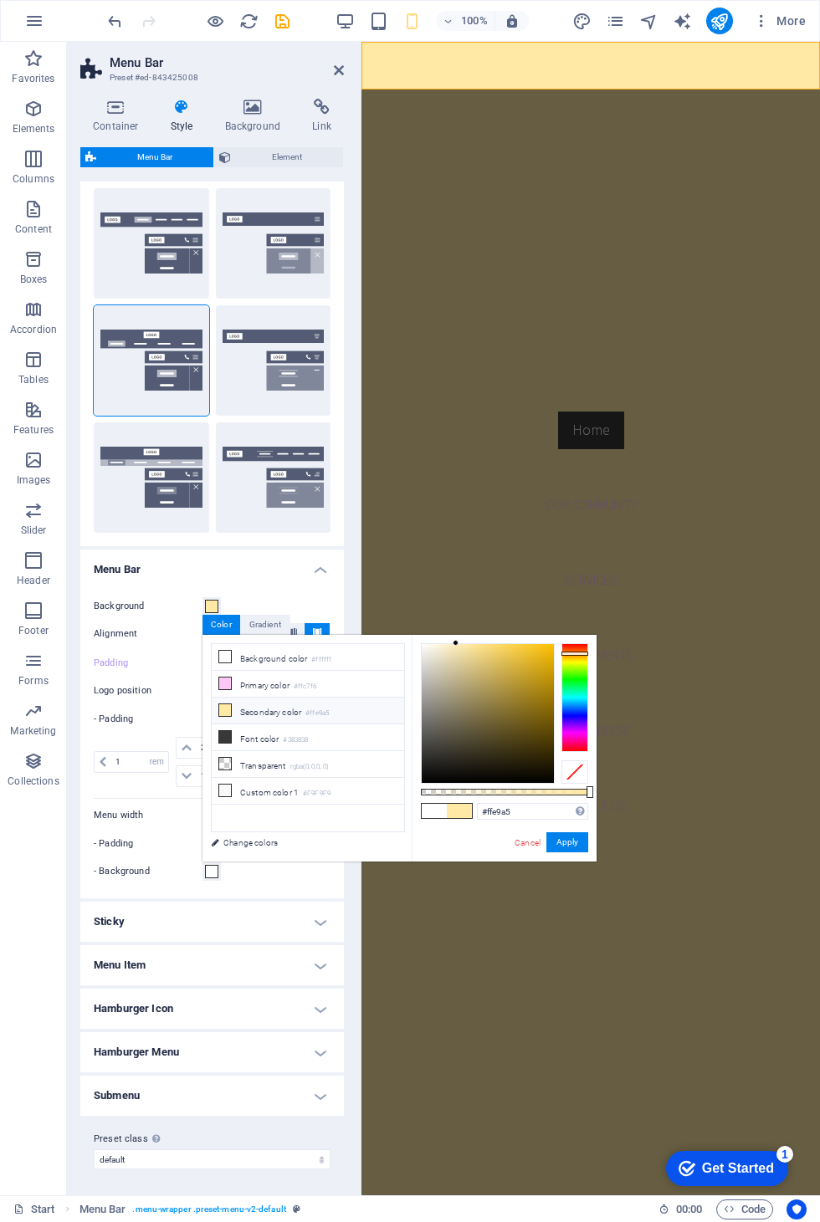
click at [376, 687] on li "Primary color #ffc7f6" at bounding box center [308, 684] width 192 height 27
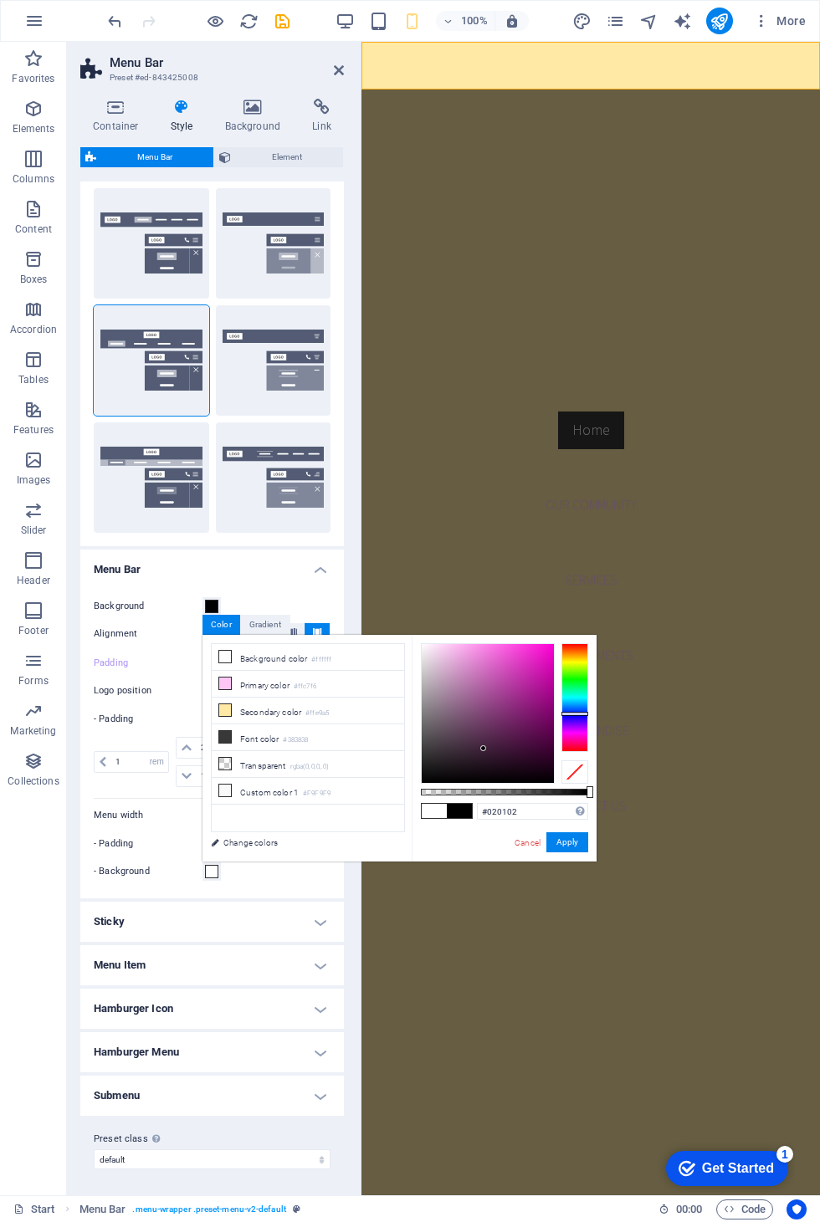
type input "#000000"
click at [581, 832] on button "Apply" at bounding box center [567, 842] width 42 height 20
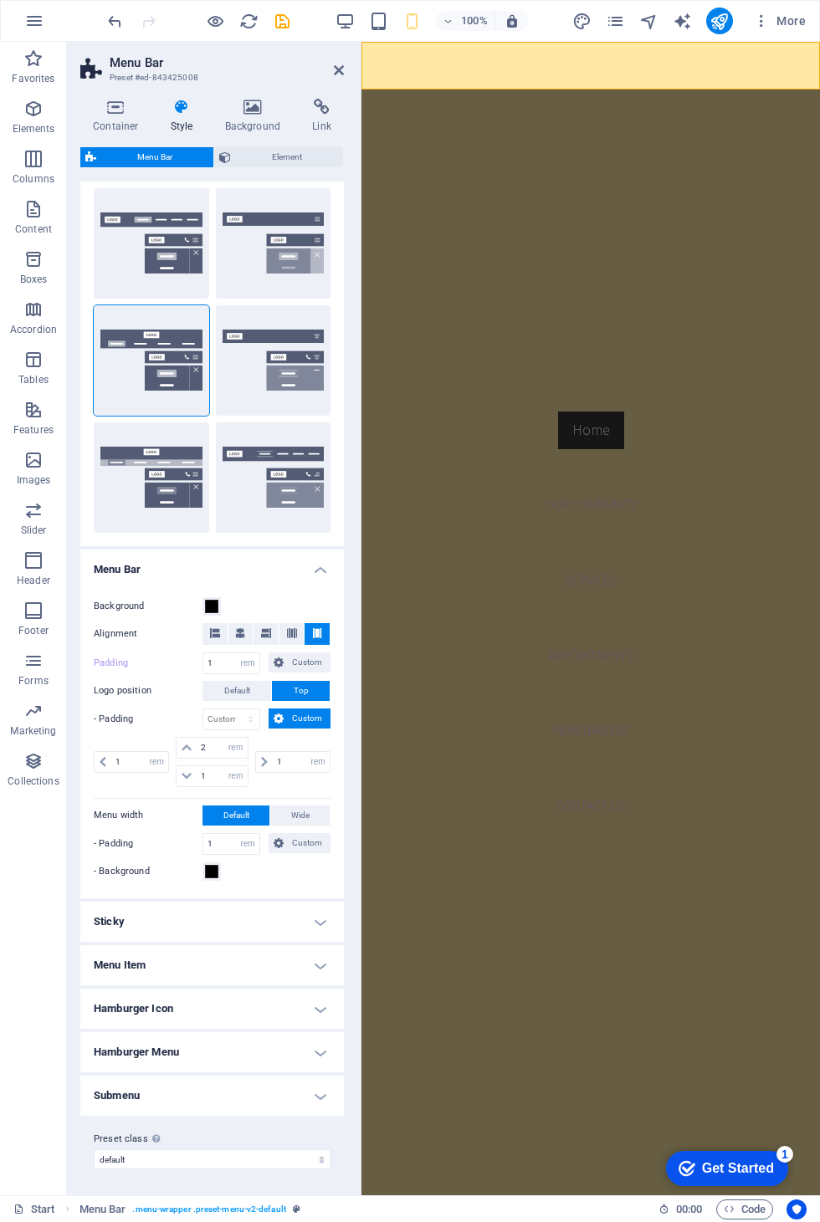
click at [342, 71] on icon at bounding box center [339, 70] width 10 height 13
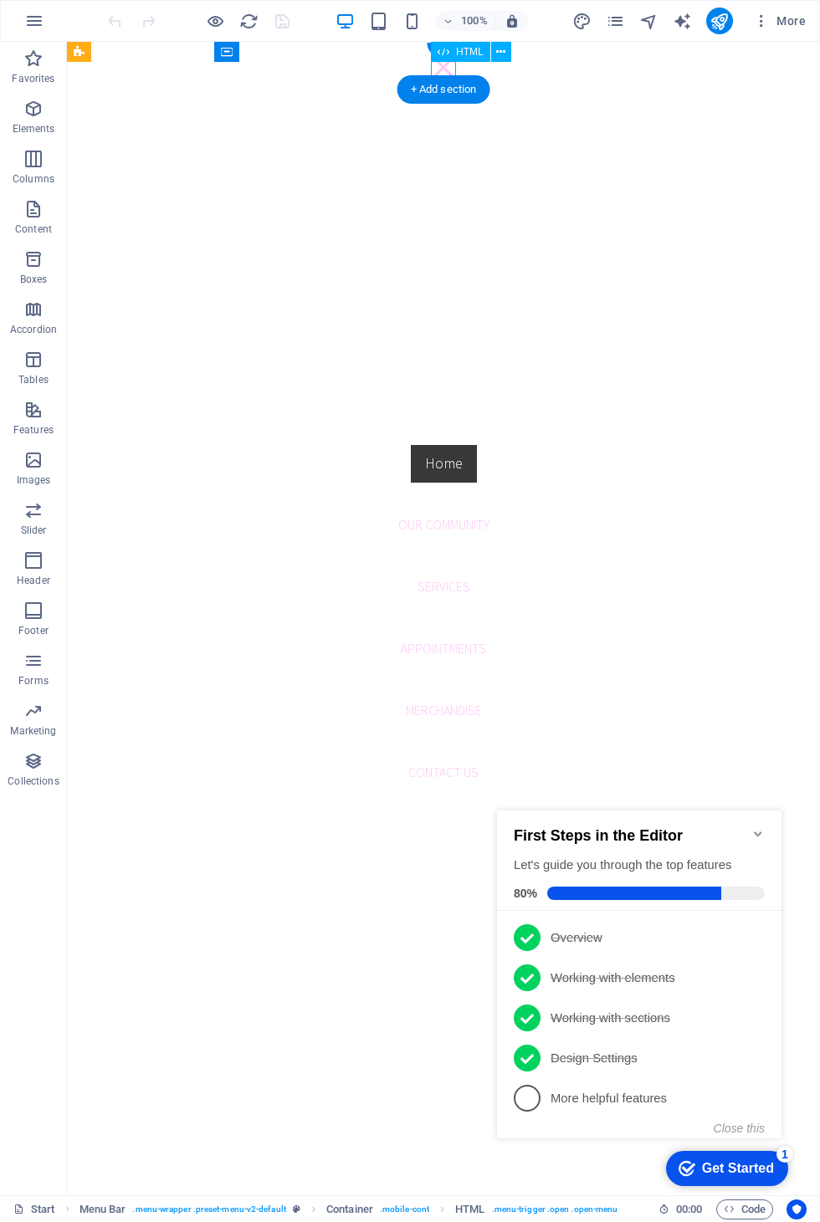
click at [751, 827] on icon "Minimize checklist" at bounding box center [757, 833] width 13 height 13
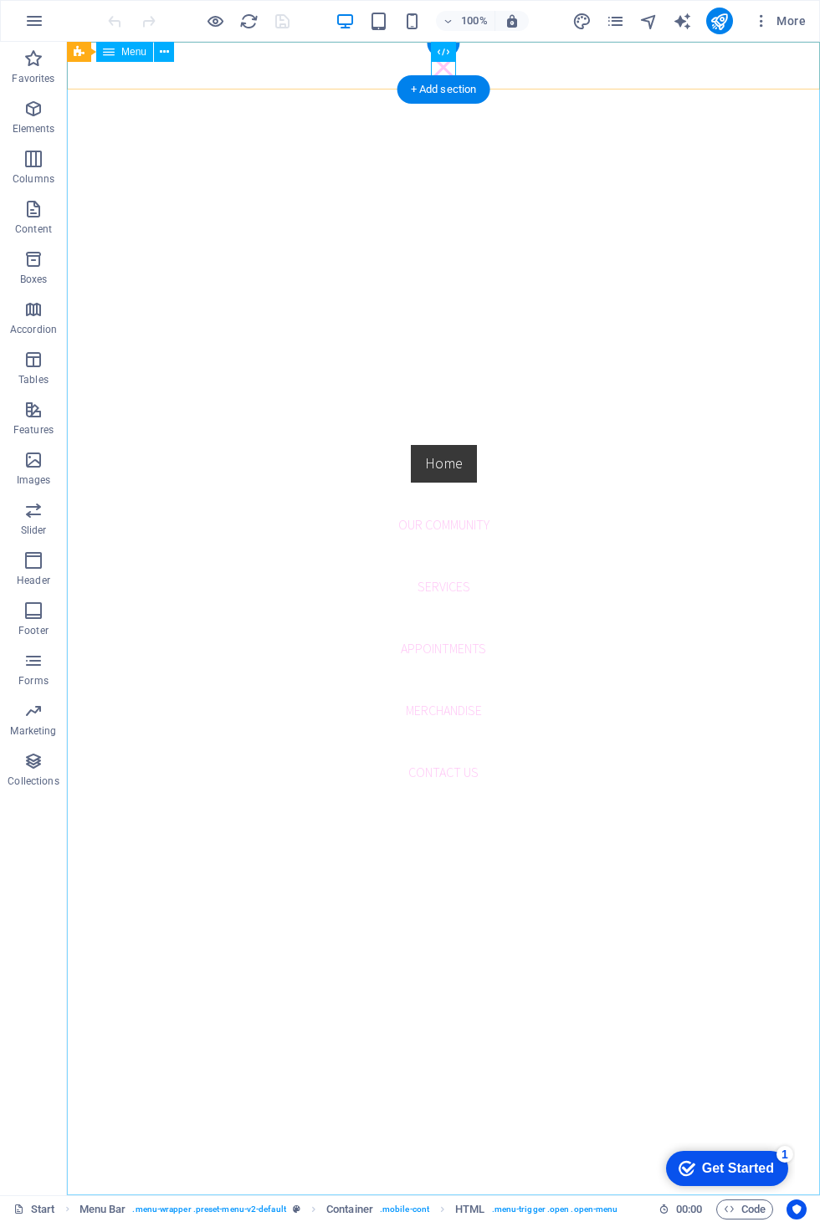
click at [453, 515] on nav "Home Our Community Services Appointments Merchandise Contact us" at bounding box center [443, 619] width 753 height 1154
click at [468, 508] on nav "Home Our Community Services Appointments Merchandise Contact us" at bounding box center [443, 619] width 753 height 1154
click at [476, 521] on nav "Home Our Community Services Appointments Merchandise Contact us" at bounding box center [443, 619] width 753 height 1154
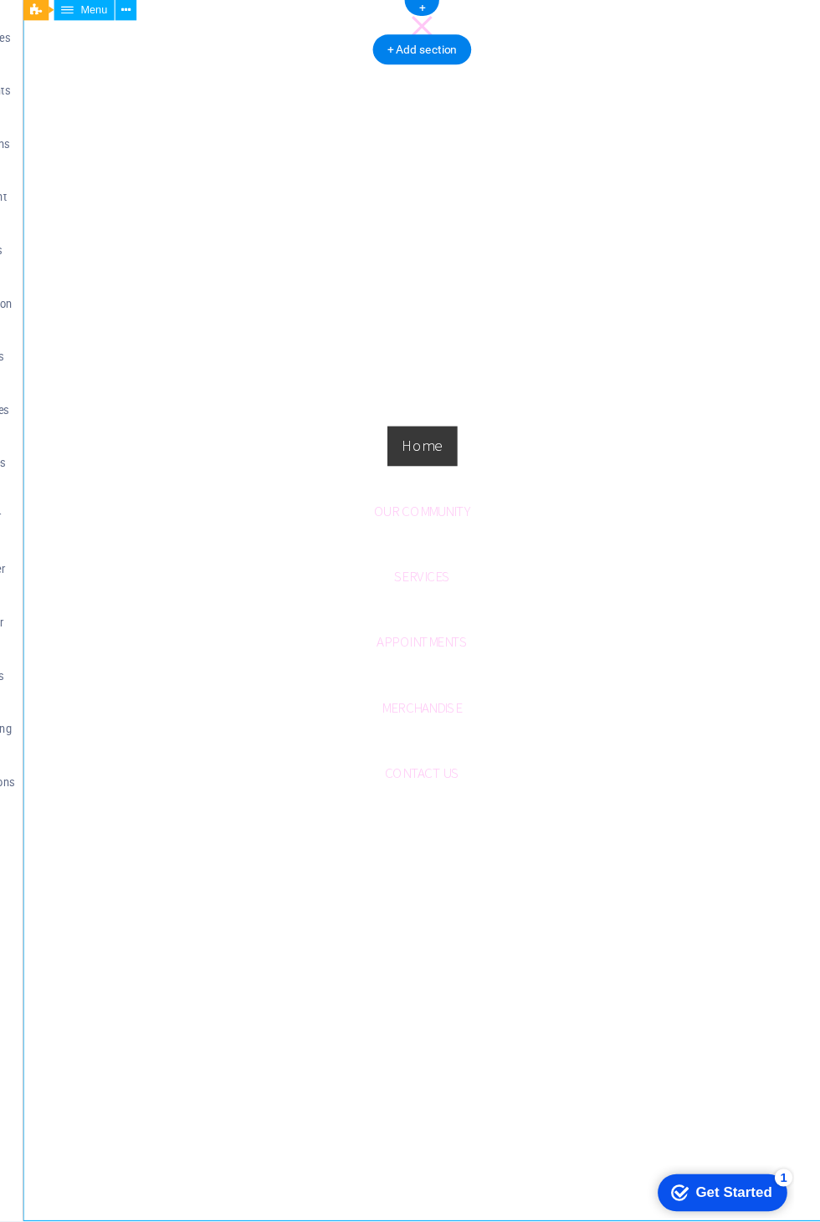
select select
select select "secondary"
select select "1"
select select
select select "2"
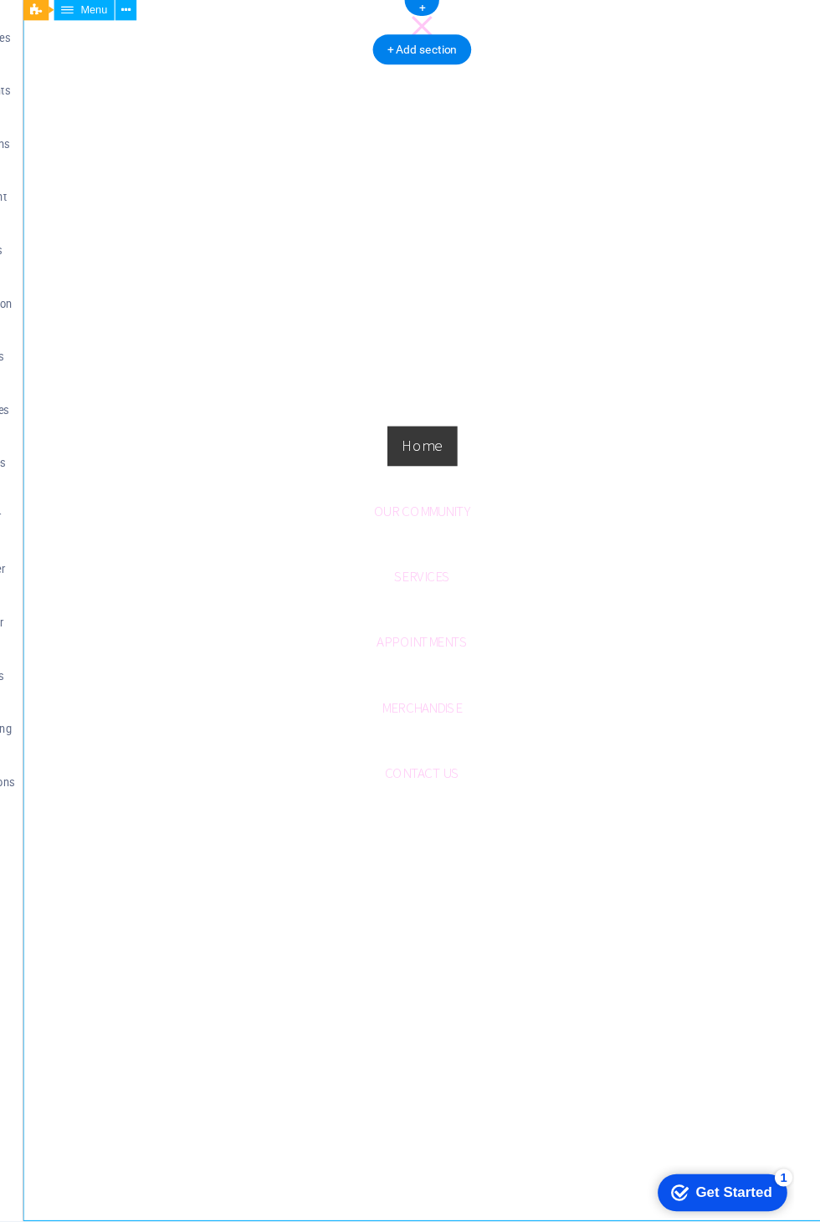
select select
select select "3"
select select
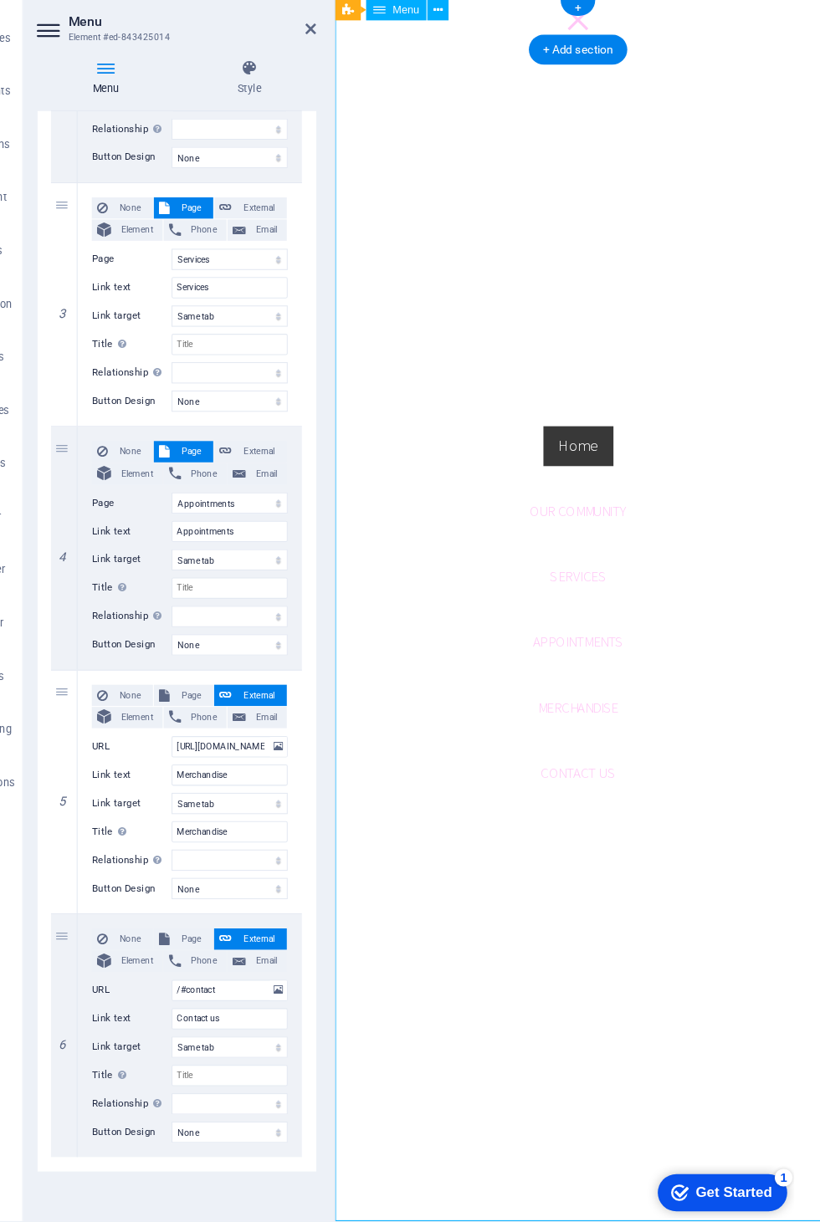
scroll to position [551, 0]
click at [282, 42] on header "Menu Element #ed-843425014" at bounding box center [212, 64] width 264 height 44
click at [566, 28] on div at bounding box center [563, 18] width 25 height 21
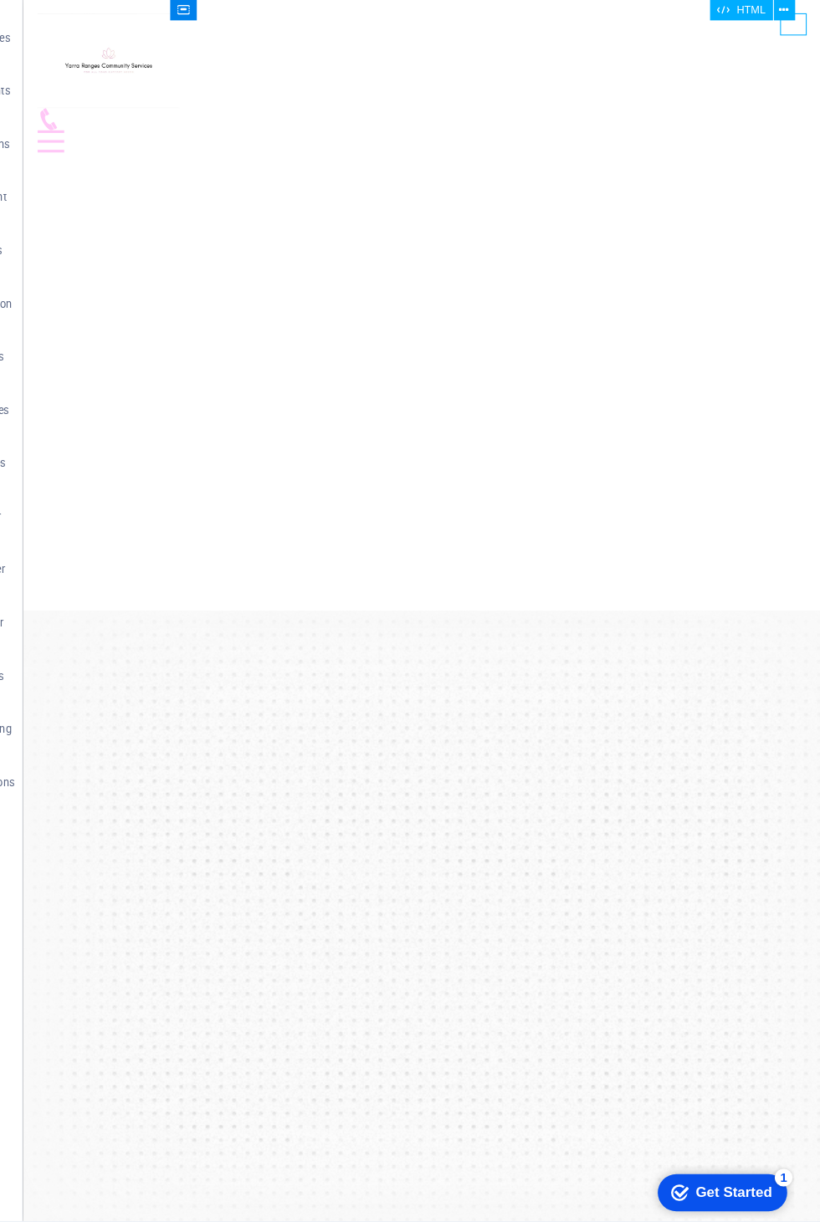
click at [289, 37] on div "Home Our Community Services Appointments Merchandise Contact us" at bounding box center [399, 78] width 753 height 158
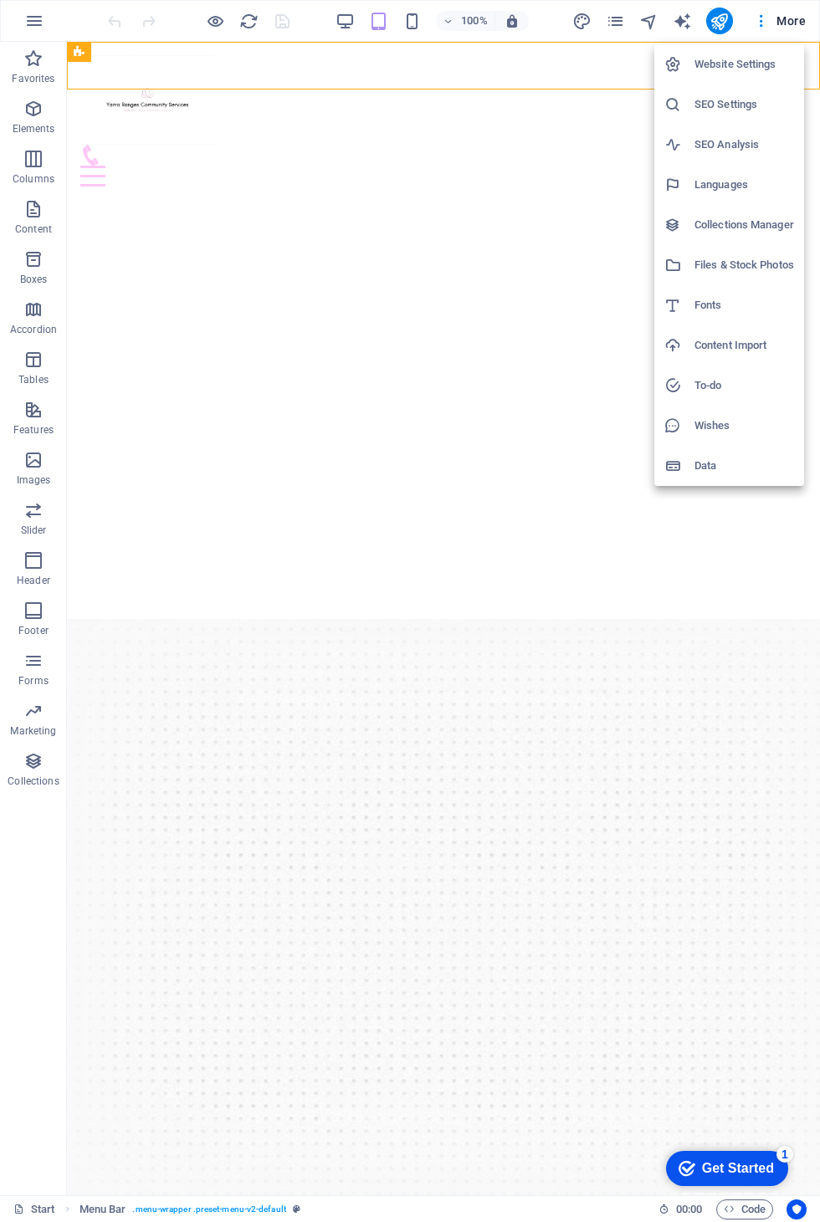
click at [802, 18] on div at bounding box center [410, 611] width 820 height 1222
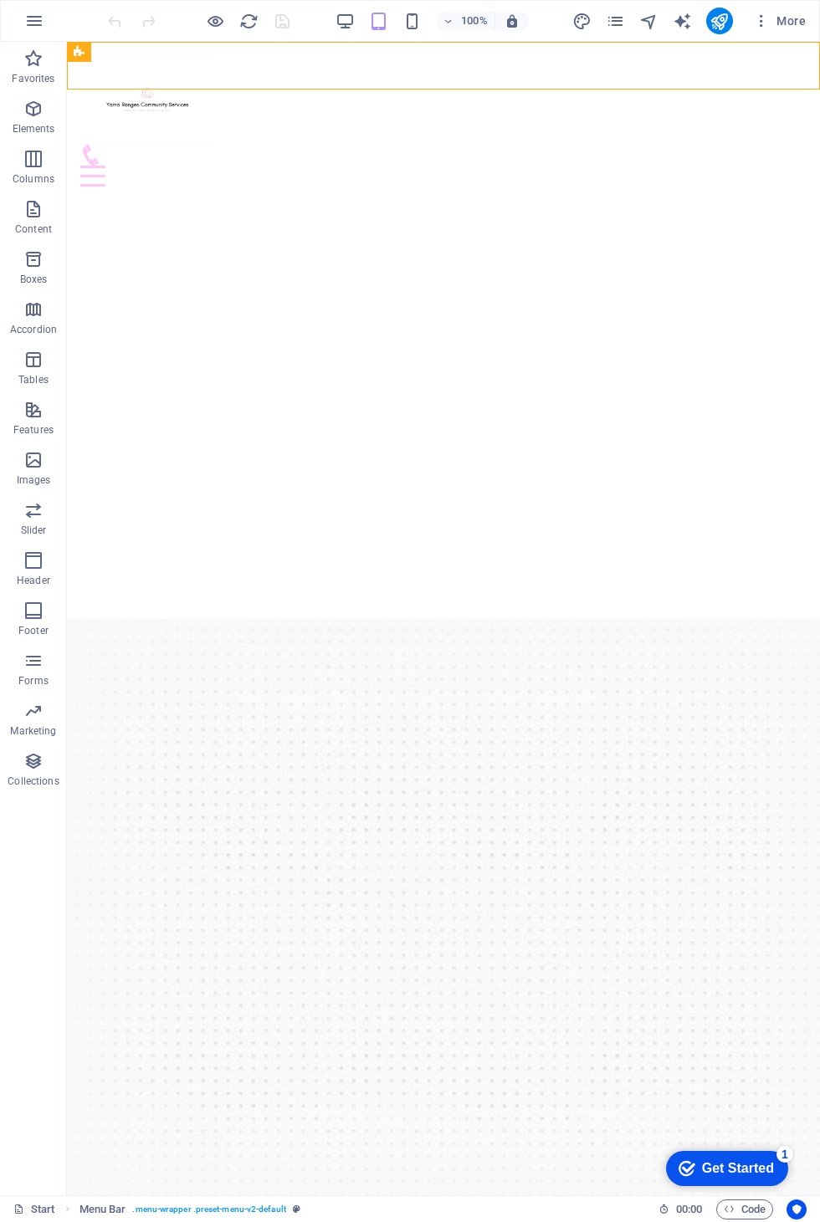
click at [801, 21] on span "More" at bounding box center [779, 21] width 53 height 17
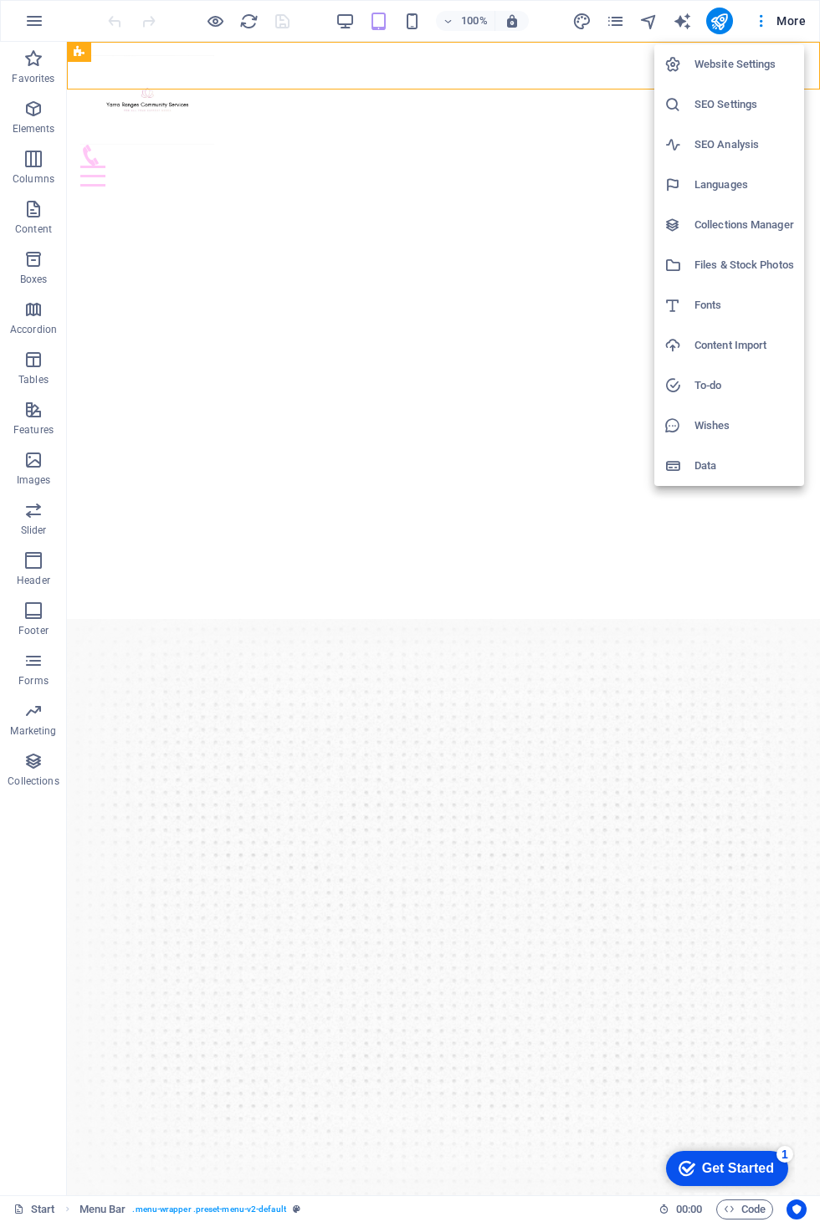
click at [797, 24] on div at bounding box center [410, 611] width 820 height 1222
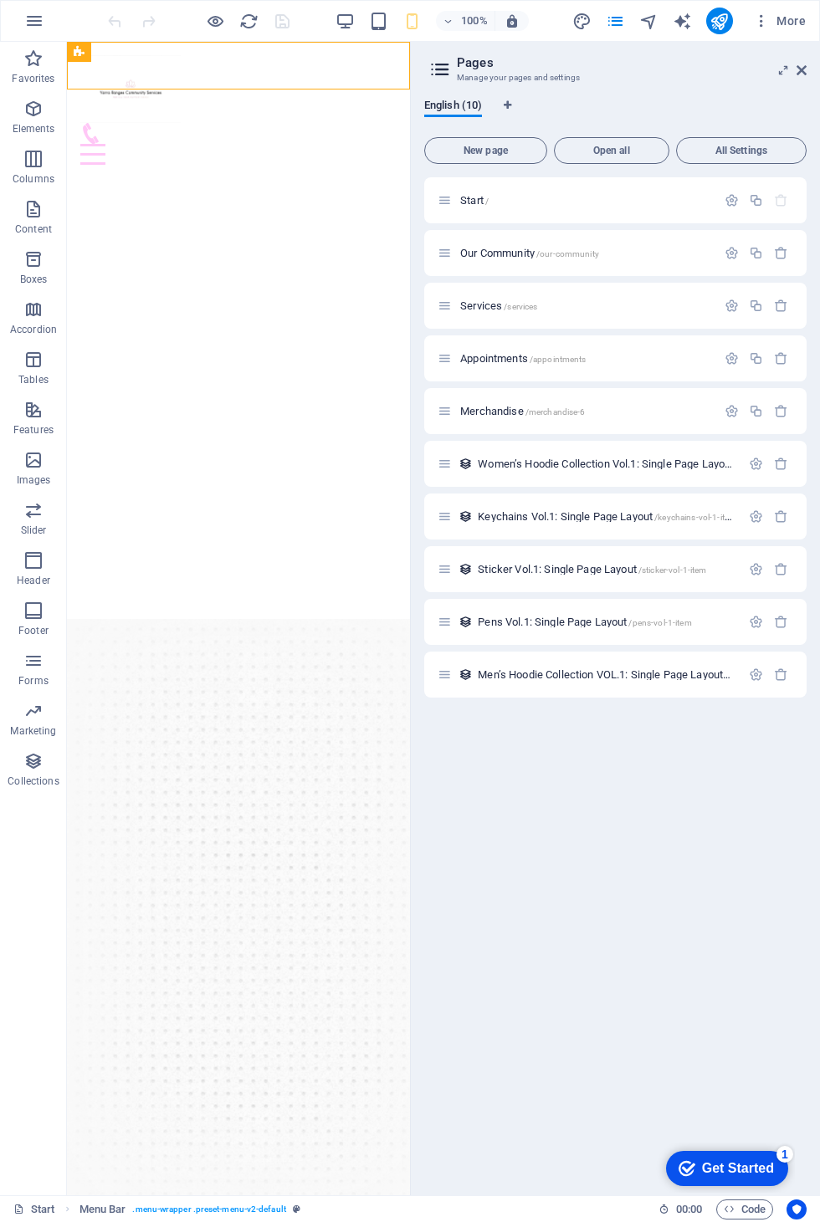
click at [796, 77] on link at bounding box center [801, 71] width 10 height 14
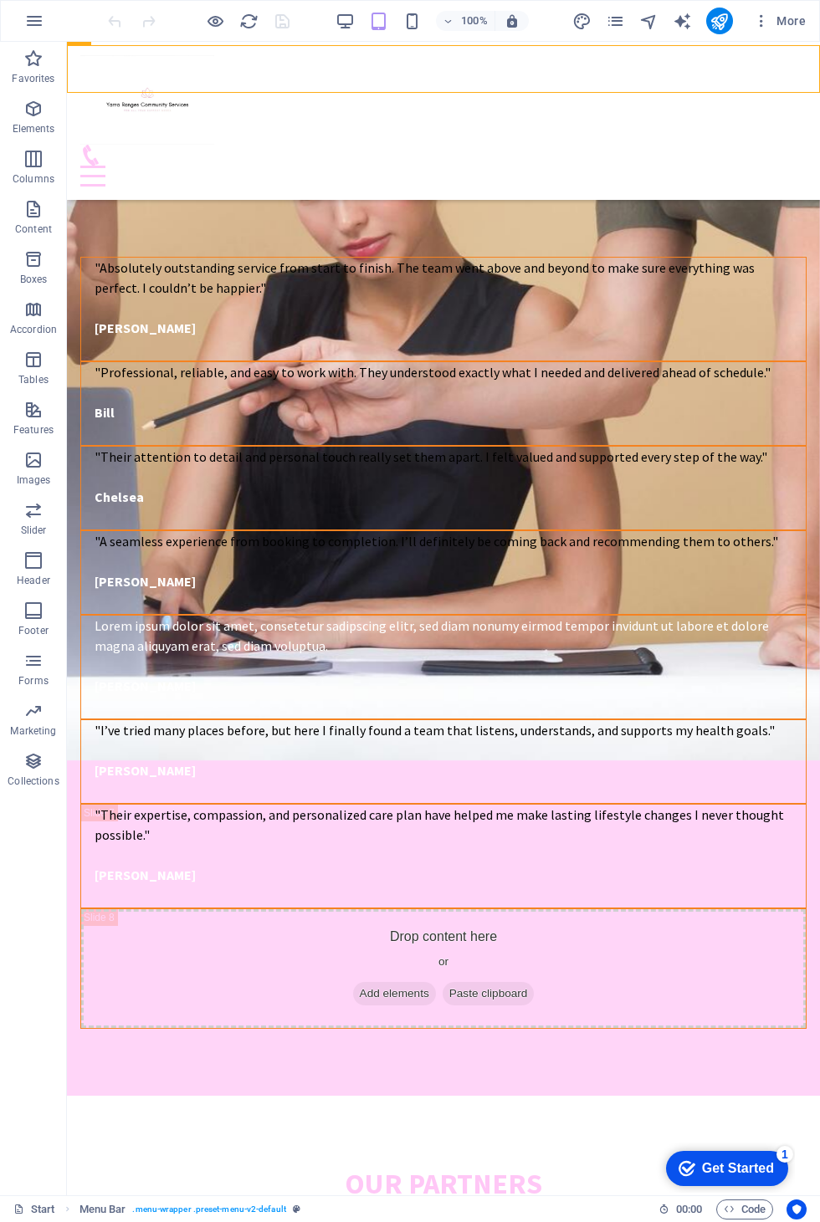
scroll to position [4458, 0]
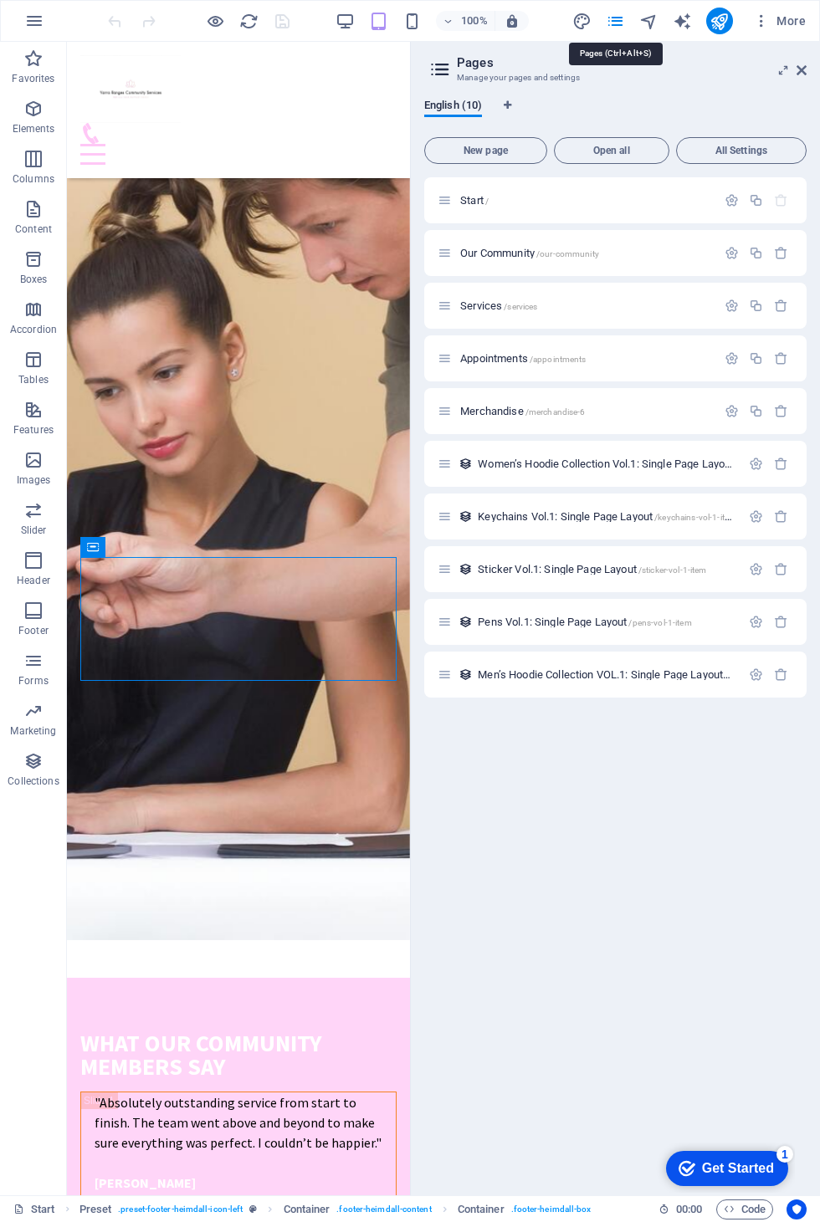
scroll to position [5052, 0]
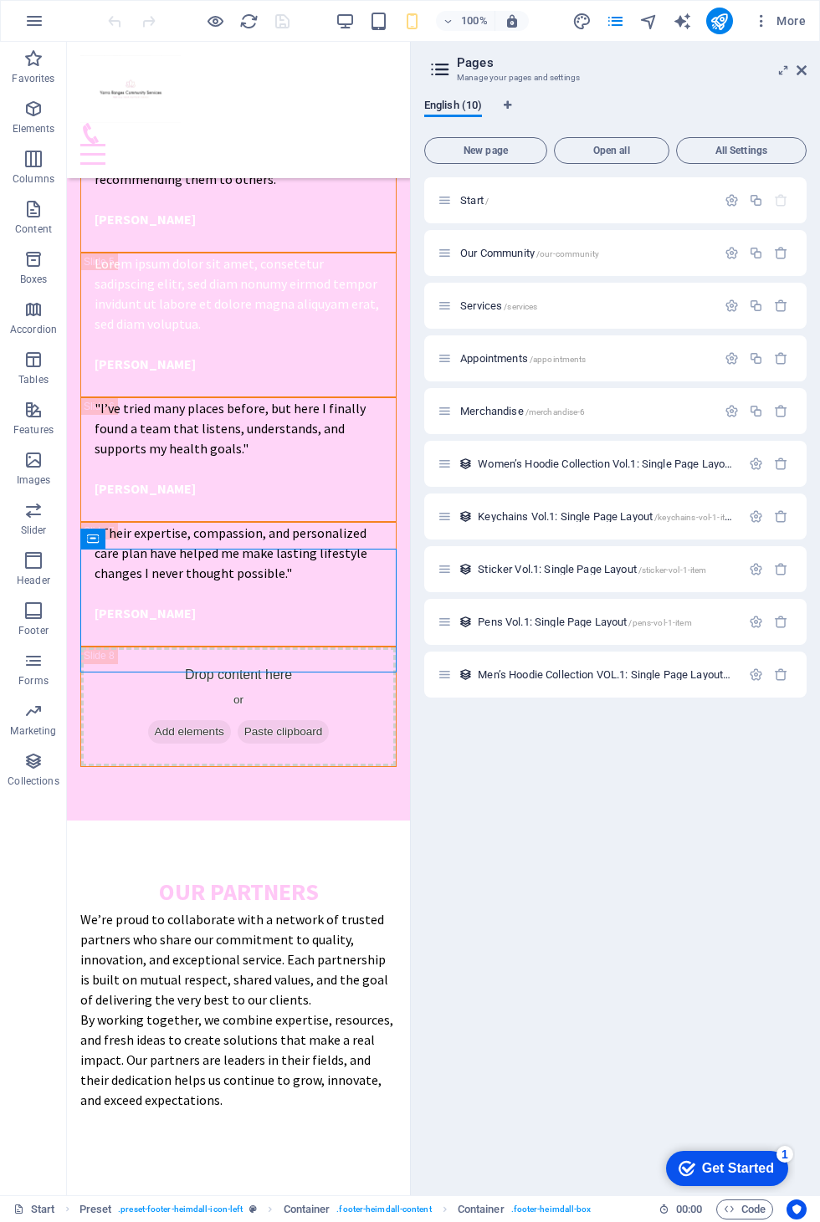
click at [661, 255] on p "Our Community /our-community" at bounding box center [585, 253] width 251 height 11
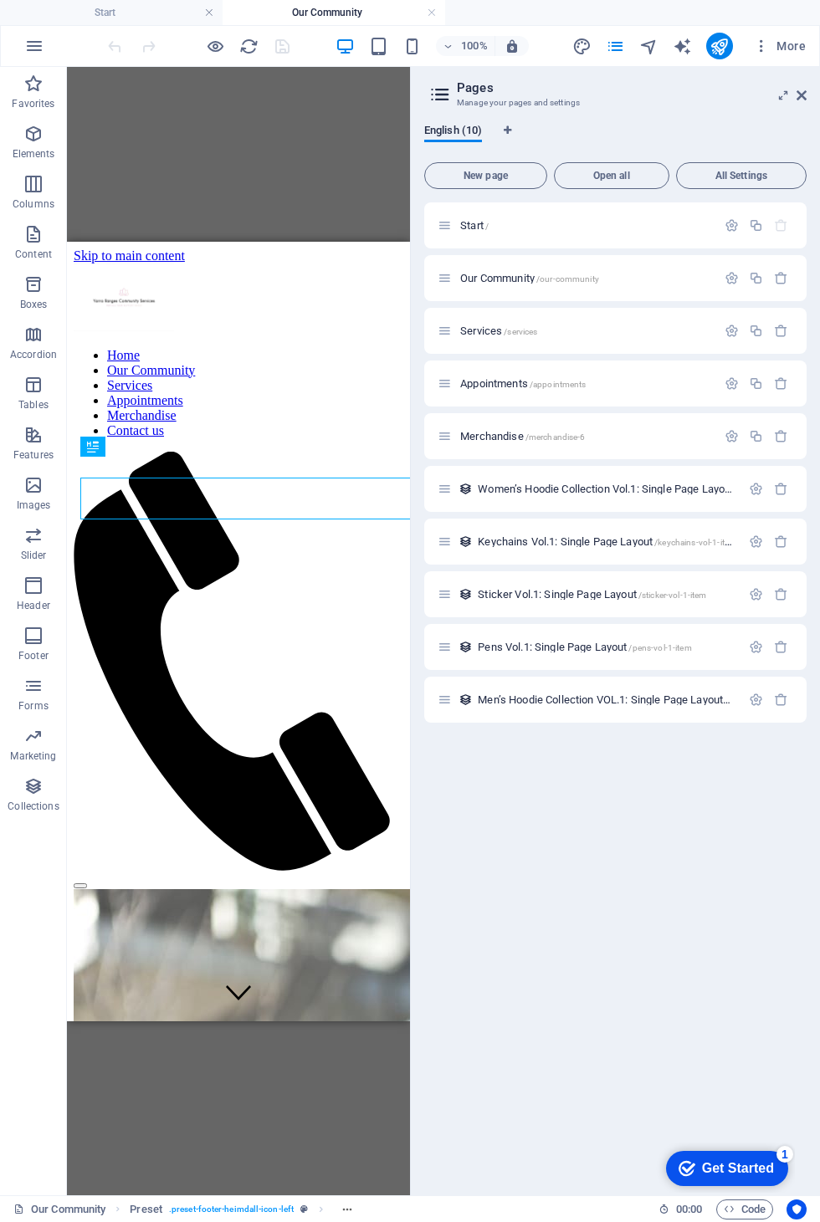
scroll to position [0, 0]
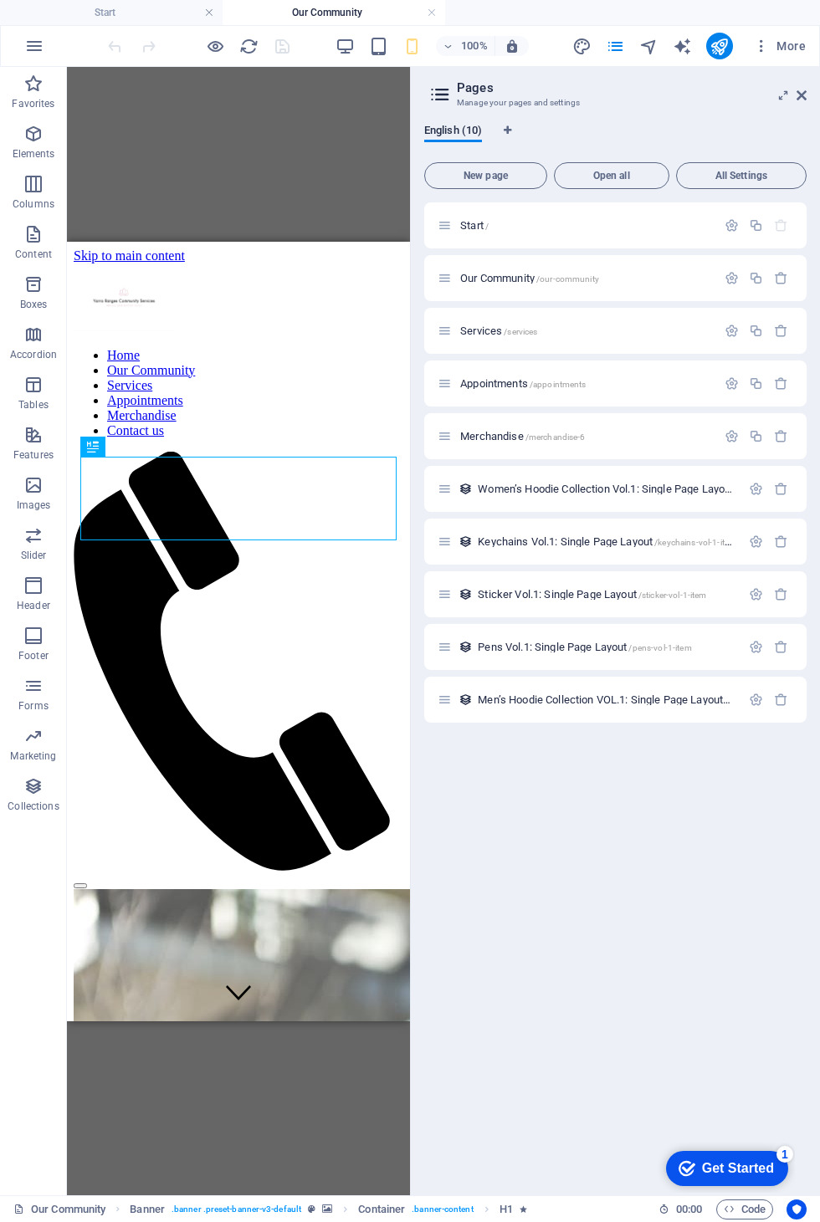
click at [796, 100] on icon at bounding box center [801, 95] width 10 height 13
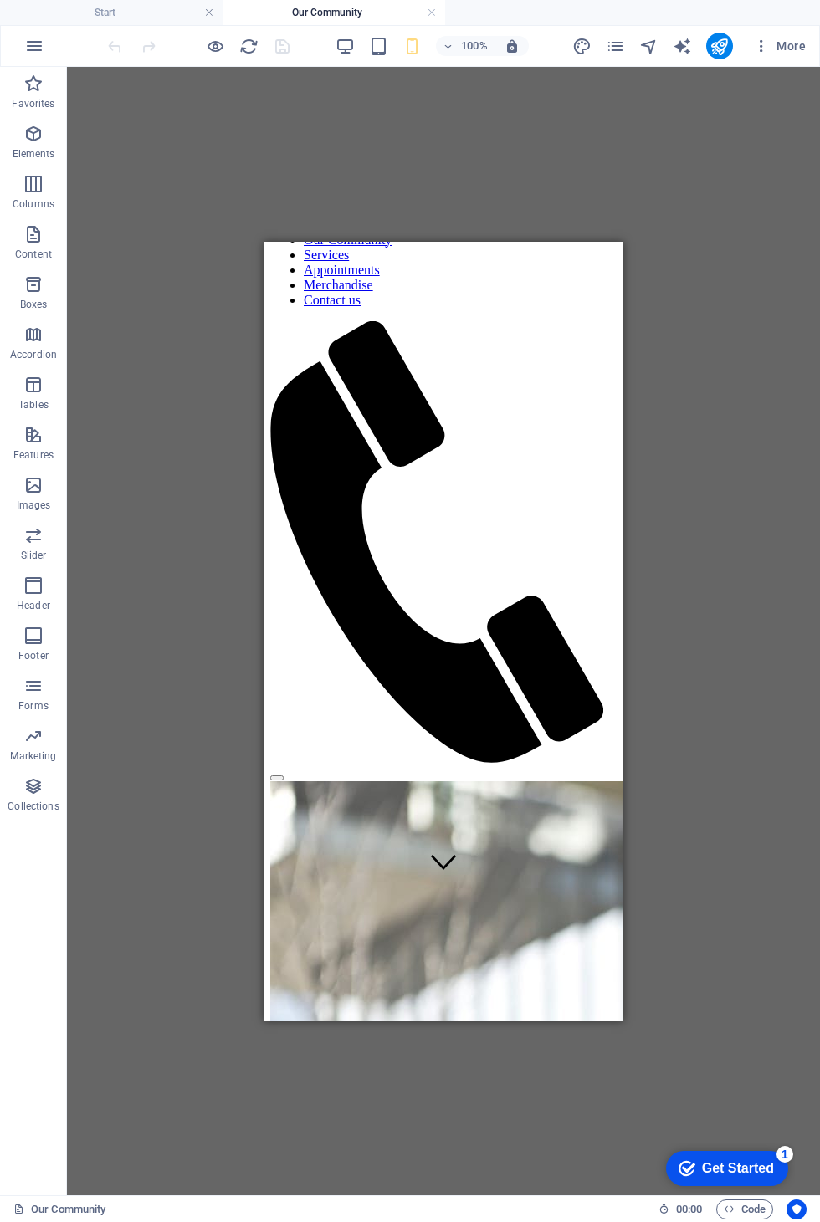
scroll to position [130, 0]
